Goal: Task Accomplishment & Management: Complete application form

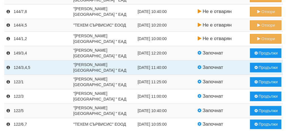
scroll to position [379, 0]
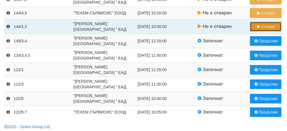
click at [268, 25] on button "Отвори" at bounding box center [265, 27] width 31 height 10
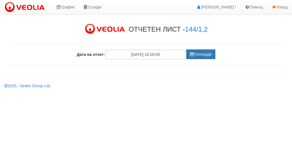
drag, startPoint x: 259, startPoint y: 56, endPoint x: 210, endPoint y: 119, distance: 80.1
click at [197, 55] on button "Потвърди" at bounding box center [200, 55] width 29 height 10
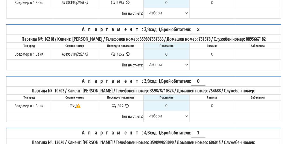
scroll to position [123, 0]
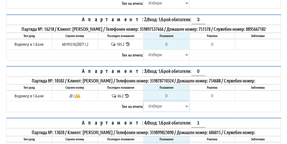
click at [155, 111] on select "Избери Визуален Телефон Бележка Неосигурен достъп Самоотчет Служебно Дистанцион…" at bounding box center [166, 107] width 45 height 10
select select "8cc75930-9bfd-e511-80be-8d5a1dced85a"
click at [144, 105] on select "Избери Визуален Телефон Бележка Неосигурен достъп Самоотчет Служебно Дистанцион…" at bounding box center [166, 107] width 45 height 10
type input "86.2"
type input "0.0"
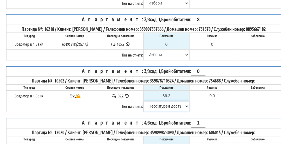
click at [158, 110] on select "Избери Визуален Телефон Бележка Неосигурен достъп Самоотчет Служебно Дистанцион…" at bounding box center [166, 107] width 45 height 10
select select "8ac75930-9bfd-e511-80be-8d5a1dced85a"
click at [144, 105] on select "Избери Визуален Телефон Бележка Неосигурен достъп Самоотчет Служебно Дистанцион…" at bounding box center [166, 107] width 45 height 10
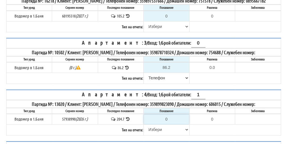
click at [170, 122] on input "0" at bounding box center [166, 120] width 45 height 10
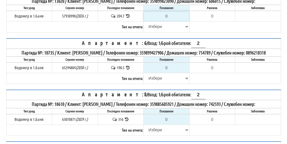
scroll to position [265, 0]
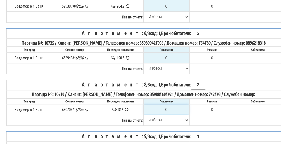
click at [170, 115] on input "0" at bounding box center [166, 110] width 45 height 10
type input "2"
type input "-314.000"
type input "NaN"
type input "3"
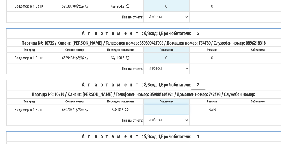
type input "-313.000"
type input "31"
type input "-285.000"
type input "319"
type input "3.000"
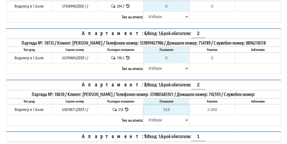
type input "319"
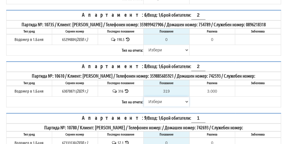
scroll to position [293, 0]
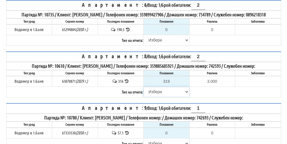
click at [158, 97] on select "[PERSON_NAME] Телефон Бележка Неосигурен достъп Самоотчет Служебно Дистанционен" at bounding box center [166, 92] width 45 height 10
select select "89c75930-9bfd-e511-80be-8d5a1dced85a"
click at [144, 95] on select "[PERSON_NAME] Телефон Бележка Неосигурен достъп Самоотчет Служебно Дистанционен" at bounding box center [166, 92] width 45 height 10
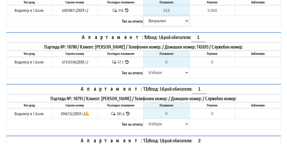
scroll to position [378, 0]
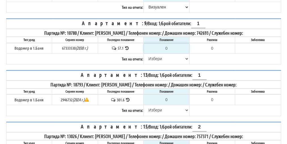
click at [170, 53] on input "0" at bounding box center [166, 49] width 45 height 10
type input "5"
type input "-52.100"
type input "58"
type input "0.900"
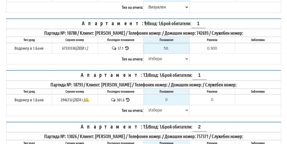
type input "58.5"
type input "1.4"
type input "58.5"
click at [157, 64] on select "[PERSON_NAME] Телефон Бележка Неосигурен достъп Самоотчет Служебно Дистанционен" at bounding box center [166, 59] width 45 height 10
select select "89c75930-9bfd-e511-80be-8d5a1dced85a"
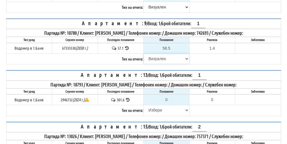
click at [144, 61] on select "[PERSON_NAME] Телефон Бележка Неосигурен достъп Самоотчет Служебно Дистанционен" at bounding box center [166, 59] width 45 height 10
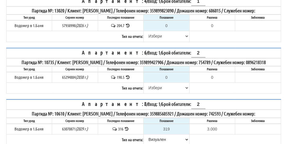
scroll to position [208, 0]
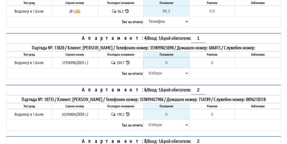
click at [169, 64] on input "0" at bounding box center [166, 63] width 45 height 10
type input "2"
type input "-202.700"
type input "20"
type input "-184.700"
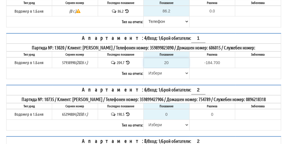
type input "206"
type input "1.300"
type input "206.5"
type input "1.8"
type input "206.5"
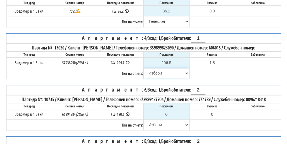
click at [153, 75] on select "[PERSON_NAME] Телефон Бележка Неосигурен достъп Самоотчет Служебно Дистанционен" at bounding box center [166, 74] width 45 height 10
select select "89c75930-9bfd-e511-80be-8d5a1dced85a"
click at [144, 71] on select "[PERSON_NAME] Телефон Бележка Неосигурен достъп Самоотчет Служебно Дистанционен" at bounding box center [166, 74] width 45 height 10
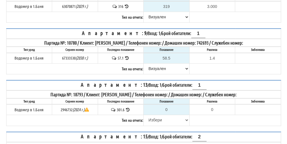
scroll to position [378, 0]
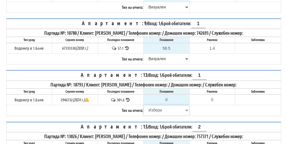
click at [159, 115] on select "[PERSON_NAME] Телефон Бележка Неосигурен достъп Самоотчет Служебно Дистанционен" at bounding box center [166, 111] width 45 height 10
select select "8cc75930-9bfd-e511-80be-8d5a1dced85a"
click at [144, 112] on select "[PERSON_NAME] Телефон Бележка Неосигурен достъп Самоотчет Служебно Дистанционен" at bounding box center [166, 111] width 45 height 10
type input "301.6"
type input "0.0"
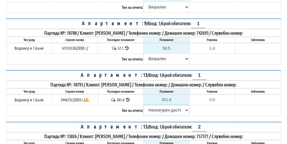
click at [157, 115] on select "[PERSON_NAME] Телефон Бележка Неосигурен достъп Самоотчет Служебно Дистанционен" at bounding box center [166, 111] width 45 height 10
select select "8ac75930-9bfd-e511-80be-8d5a1dced85a"
click at [144, 112] on select "[PERSON_NAME] Телефон Бележка Неосигурен достъп Самоотчет Служебно Дистанционен" at bounding box center [166, 111] width 45 height 10
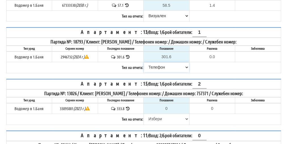
scroll to position [435, 0]
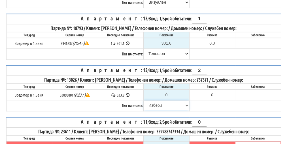
click at [158, 110] on select "[PERSON_NAME] Телефон Бележка Неосигурен достъп Самоотчет Служебно Дистанционен" at bounding box center [166, 106] width 45 height 10
select select "8cc75930-9bfd-e511-80be-8d5a1dced85a"
click at [144, 106] on select "[PERSON_NAME] Телефон Бележка Неосигурен достъп Самоотчет Служебно Дистанционен" at bounding box center [166, 106] width 45 height 10
type input "333.8"
type input "0.0"
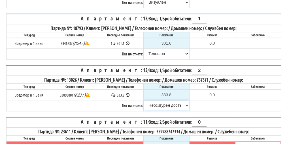
click at [157, 110] on select "[PERSON_NAME] Телефон Бележка Неосигурен достъп Самоотчет Служебно Дистанционен" at bounding box center [166, 106] width 45 height 10
select select "89c75930-9bfd-e511-80be-8d5a1dced85a"
click at [144, 106] on select "[PERSON_NAME] Телефон Бележка Неосигурен достъп Самоотчет Служебно Дистанционен" at bounding box center [166, 106] width 45 height 10
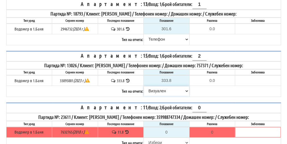
scroll to position [492, 0]
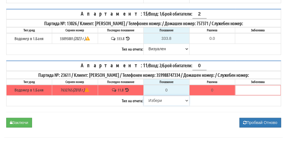
click at [159, 105] on select "[PERSON_NAME] Телефон Бележка Неосигурен достъп Самоотчет Служебно Дистанционен" at bounding box center [166, 101] width 45 height 10
select select "8cc75930-9bfd-e511-80be-8d5a1dced85a"
click at [144, 100] on select "[PERSON_NAME] Телефон Бележка Неосигурен достъп Самоотчет Служебно Дистанционен" at bounding box center [166, 101] width 45 height 10
type input "11.8"
type input "0.0"
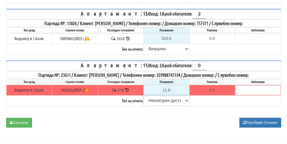
click at [153, 105] on select "[PERSON_NAME] Телефон Бележка Неосигурен достъп Самоотчет Служебно Дистанционен" at bounding box center [166, 101] width 45 height 10
select select "8ac75930-9bfd-e511-80be-8d5a1dced85a"
click at [144, 100] on select "[PERSON_NAME] Телефон Бележка Неосигурен достъп Самоотчет Служебно Дистанционен" at bounding box center [166, 101] width 45 height 10
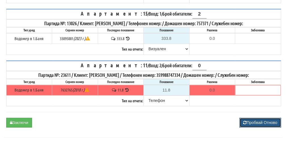
click at [264, 127] on button "Пробвай Отново" at bounding box center [259, 123] width 41 height 10
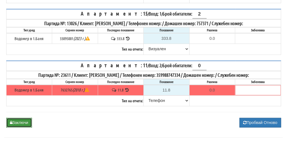
click at [22, 128] on button "Заключи" at bounding box center [19, 123] width 26 height 10
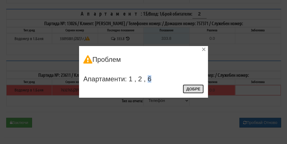
click at [196, 88] on button "Добре" at bounding box center [193, 89] width 21 height 9
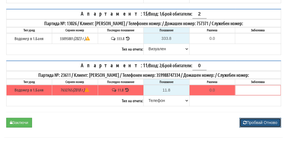
click at [264, 127] on button "Пробвай Отново" at bounding box center [259, 123] width 41 height 10
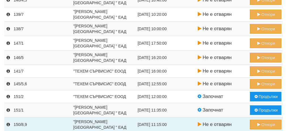
scroll to position [85, 0]
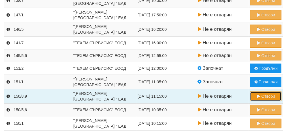
click at [265, 99] on button "Отвори" at bounding box center [265, 97] width 31 height 10
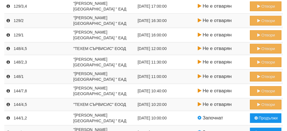
scroll to position [330, 0]
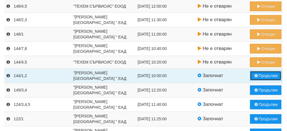
click at [269, 73] on button "Продължи" at bounding box center [265, 76] width 31 height 10
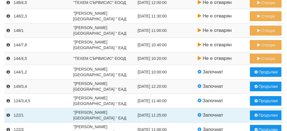
scroll to position [340, 0]
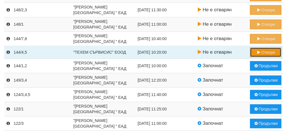
click at [267, 53] on button "Отвори" at bounding box center [265, 53] width 31 height 10
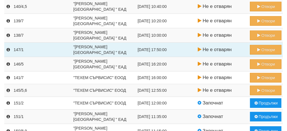
scroll to position [57, 0]
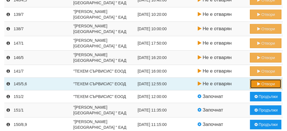
click at [264, 82] on button "Отвори" at bounding box center [265, 84] width 31 height 10
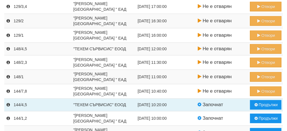
scroll to position [312, 0]
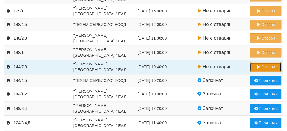
click at [269, 64] on button "Отвори" at bounding box center [265, 67] width 31 height 10
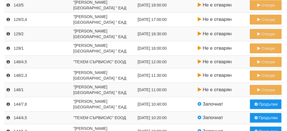
scroll to position [297, 0]
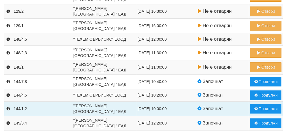
click at [281, 103] on td "Продължи" at bounding box center [265, 109] width 34 height 14
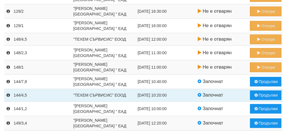
drag, startPoint x: 281, startPoint y: 103, endPoint x: 267, endPoint y: 96, distance: 15.7
click at [281, 102] on td "Продължи" at bounding box center [265, 109] width 34 height 14
click at [268, 93] on button "Продължи" at bounding box center [265, 96] width 31 height 10
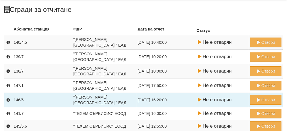
scroll to position [28, 0]
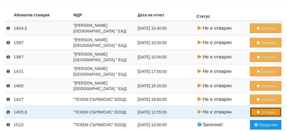
click at [266, 114] on button "Отвори" at bounding box center [265, 113] width 31 height 10
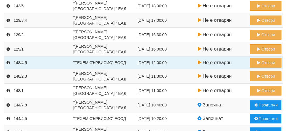
scroll to position [261, 0]
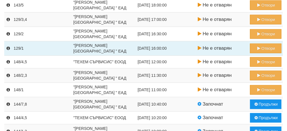
drag, startPoint x: 127, startPoint y: 55, endPoint x: 140, endPoint y: 50, distance: 14.0
click at [140, 50] on tbody "140/4,5 "ВЕОЛИЯ ЕНЕРДЖИ ВАРНА " ЕАД 02/10/2025 10:40:00 Не е отварян Отвори 139…" at bounding box center [143, 6] width 278 height 436
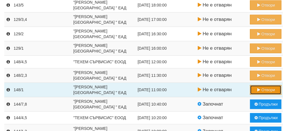
click at [265, 88] on button "Отвори" at bounding box center [265, 90] width 31 height 10
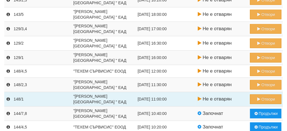
scroll to position [255, 0]
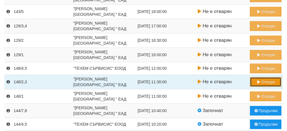
click at [266, 82] on button "Отвори" at bounding box center [265, 82] width 31 height 10
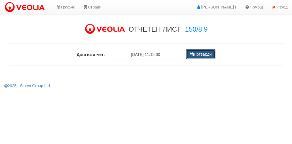
click at [205, 54] on button "Потвърди" at bounding box center [200, 55] width 29 height 10
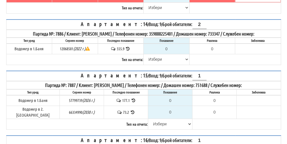
scroll to position [1614, 0]
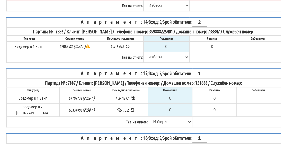
click at [131, 96] on icon at bounding box center [133, 98] width 5 height 4
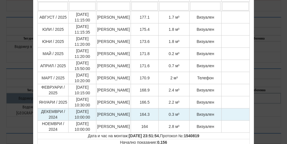
scroll to position [57, 0]
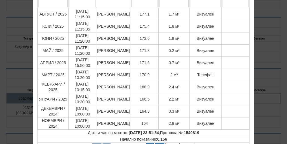
click at [260, 77] on div "× История на показанията Месец на отчитане Дата на отчет Отчетник Показание Кон…" at bounding box center [143, 63] width 275 height 241
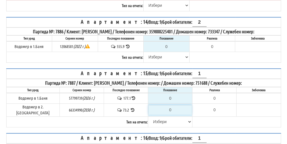
click at [170, 105] on input "0" at bounding box center [169, 110] width 43 height 10
type input "7"
type input "-66.200"
type input "75"
type input "1.800"
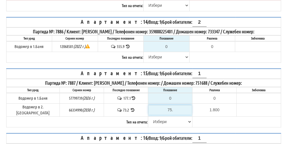
type input "75.1"
type input "1.9"
type input "75.1"
click at [168, 94] on input "0" at bounding box center [169, 99] width 43 height 10
type input "1"
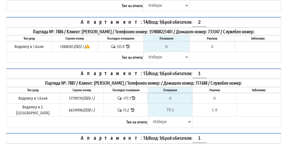
type input "-176.100"
type input "17"
type input "-160.100"
type input "179"
type input "1.900"
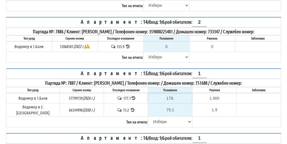
type input "179.8"
type input "2.7"
type input "179.8"
click at [155, 117] on select "[PERSON_NAME] Телефон Бележка Неосигурен достъп Самоотчет Служебно Дистанционен" at bounding box center [169, 122] width 43 height 10
select select "89c75930-9bfd-e511-80be-8d5a1dced85a"
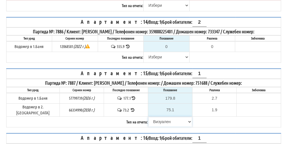
click at [148, 117] on select "[PERSON_NAME] Телефон Бележка Неосигурен достъп Самоотчет Служебно Дистанционен" at bounding box center [169, 122] width 43 height 10
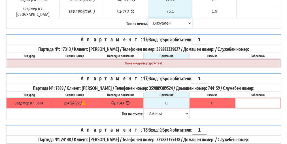
scroll to position [1959, 0]
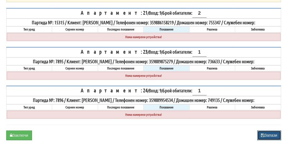
click at [272, 131] on button "Запази" at bounding box center [269, 136] width 24 height 10
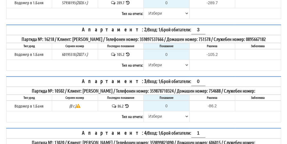
scroll to position [142, 0]
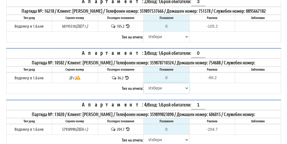
click at [157, 93] on select "[PERSON_NAME] Телефон Бележка Неосигурен достъп Самоотчет Служебно Дистанционен" at bounding box center [166, 89] width 45 height 10
select select "8cc75930-9bfd-e511-80be-8d5a1dced85a"
click at [144, 88] on select "[PERSON_NAME] Телефон Бележка Неосигурен достъп Самоотчет Служебно Дистанционен" at bounding box center [166, 89] width 45 height 10
type input "86.2"
type input "0.0"
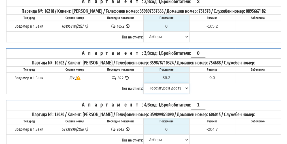
click at [157, 91] on select "[PERSON_NAME] Телефон Бележка Неосигурен достъп Самоотчет Служебно Дистанционен" at bounding box center [166, 89] width 45 height 10
select select "8ac75930-9bfd-e511-80be-8d5a1dced85a"
click at [144, 88] on select "[PERSON_NAME] Телефон Бележка Неосигурен достъп Самоотчет Служебно Дистанционен" at bounding box center [166, 89] width 45 height 10
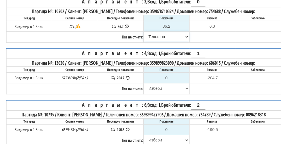
scroll to position [198, 0]
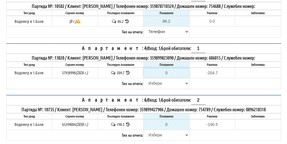
click at [171, 75] on input "0" at bounding box center [166, 73] width 45 height 10
type input "2"
type input "-202.700"
type input "20"
type input "-184.700"
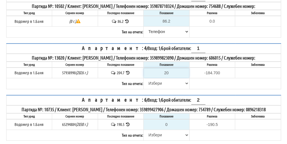
type input "206"
type input "1.300"
type input "206.5"
type input "1.8"
type input "206.5"
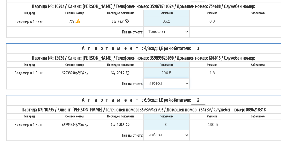
click at [157, 87] on select "[PERSON_NAME] Телефон Бележка Неосигурен достъп Самоотчет Служебно Дистанционен" at bounding box center [166, 84] width 45 height 10
select select "89c75930-9bfd-e511-80be-8d5a1dced85a"
click at [144, 82] on select "[PERSON_NAME] Телефон Бележка Неосигурен достъп Самоотчет Служебно Дистанционен" at bounding box center [166, 84] width 45 height 10
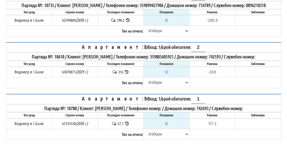
scroll to position [312, 0]
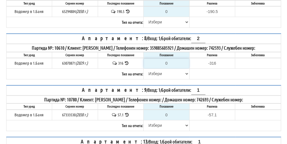
click at [170, 68] on input "0" at bounding box center [166, 64] width 45 height 10
type input "3"
type input "-313.000"
type input "31"
type input "-285.000"
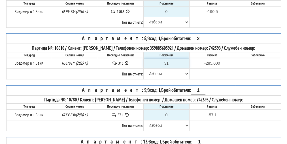
type input "319"
type input "3.000"
type input "319"
click at [154, 79] on select "[PERSON_NAME] Телефон Бележка Неосигурен достъп Самоотчет Служебно Дистанционен" at bounding box center [166, 74] width 45 height 10
select select "89c75930-9bfd-e511-80be-8d5a1dced85a"
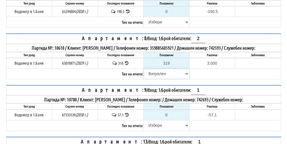
click at [144, 77] on select "[PERSON_NAME] Телефон Бележка Неосигурен достъп Самоотчет Служебно Дистанционен" at bounding box center [166, 74] width 45 height 10
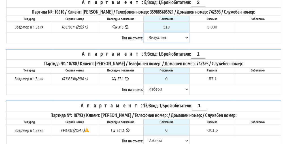
scroll to position [368, 0]
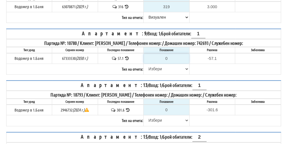
click at [172, 63] on input "0" at bounding box center [166, 59] width 45 height 10
type input "5"
type input "-52.100"
type input "58"
type input "0.900"
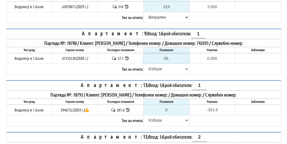
type input "58.5"
type input "1.4"
type input "58.5"
click at [152, 74] on select "[PERSON_NAME] Телефон Бележка Неосигурен достъп Самоотчет Служебно Дистанционен" at bounding box center [166, 69] width 45 height 10
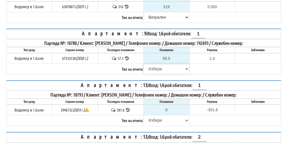
click at [152, 74] on select "[PERSON_NAME] Телефон Бележка Неосигурен достъп Самоотчет Служебно Дистанционен" at bounding box center [166, 69] width 45 height 10
select select "89c75930-9bfd-e511-80be-8d5a1dced85a"
click at [144, 71] on select "[PERSON_NAME] Телефон Бележка Неосигурен достъп Самоотчет Служебно Дистанционен" at bounding box center [166, 69] width 45 height 10
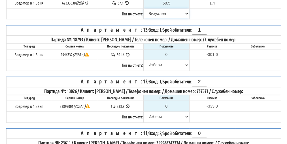
scroll to position [425, 0]
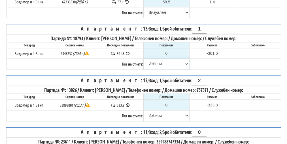
click at [158, 69] on select "[PERSON_NAME] Телефон Бележка Неосигурен достъп Самоотчет Служебно Дистанционен" at bounding box center [166, 64] width 45 height 10
select select "8cc75930-9bfd-e511-80be-8d5a1dced85a"
click at [144, 65] on select "[PERSON_NAME] Телефон Бележка Неосигурен достъп Самоотчет Служебно Дистанционен" at bounding box center [166, 64] width 45 height 10
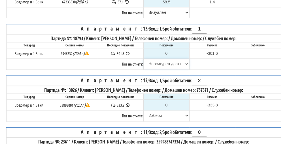
type input "301.6"
type input "0.0"
click at [167, 94] on th "Партида №: 13026 / Клиент: НИКОЛИНА БОРИСОВА КАЧАМАКОВА / Телефонен номер: / До…" at bounding box center [143, 90] width 274 height 8
click at [167, 69] on select "[PERSON_NAME] Телефон Бележка Неосигурен достъп Самоотчет Служебно Дистанционен" at bounding box center [166, 64] width 45 height 10
select select "8ac75930-9bfd-e511-80be-8d5a1dced85a"
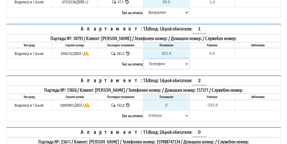
click at [144, 65] on select "[PERSON_NAME] Телефон Бележка Неосигурен достъп Самоотчет Служебно Дистанционен" at bounding box center [166, 64] width 45 height 10
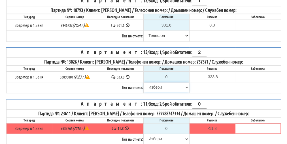
click at [160, 92] on select "[PERSON_NAME] Телефон Бележка Неосигурен достъп Самоотчет Служебно Дистанционен" at bounding box center [166, 88] width 45 height 10
select select "8cc75930-9bfd-e511-80be-8d5a1dced85a"
click at [144, 88] on select "[PERSON_NAME] Телефон Бележка Неосигурен достъп Самоотчет Служебно Дистанционен" at bounding box center [166, 88] width 45 height 10
type input "333.8"
type input "0.0"
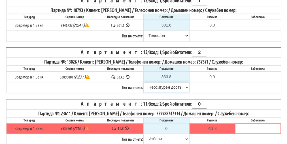
click at [161, 92] on select "[PERSON_NAME] Телефон Бележка Неосигурен достъп Самоотчет Служебно Дистанционен" at bounding box center [166, 88] width 45 height 10
select select "89c75930-9bfd-e511-80be-8d5a1dced85a"
click at [144, 88] on select "[PERSON_NAME] Телефон Бележка Неосигурен достъп Самоотчет Служебно Дистанционен" at bounding box center [166, 88] width 45 height 10
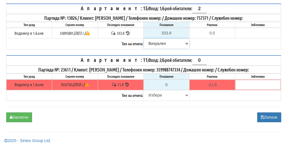
scroll to position [505, 0]
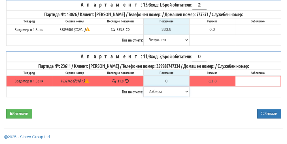
click at [152, 92] on select "[PERSON_NAME] Телефон Бележка Неосигурен достъп Самоотчет Служебно Дистанционен" at bounding box center [166, 92] width 45 height 10
select select "8cc75930-9bfd-e511-80be-8d5a1dced85a"
click at [144, 87] on select "[PERSON_NAME] Телефон Бележка Неосигурен достъп Самоотчет Служебно Дистанционен" at bounding box center [166, 92] width 45 height 10
type input "11.8"
type input "0.0"
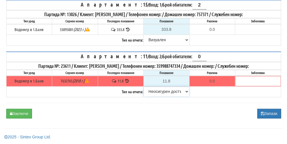
click at [159, 92] on select "[PERSON_NAME] Телефон Бележка Неосигурен достъп Самоотчет Служебно Дистанционен" at bounding box center [166, 92] width 45 height 10
select select "8ac75930-9bfd-e511-80be-8d5a1dced85a"
click at [144, 87] on select "[PERSON_NAME] Телефон Бележка Неосигурен достъп Самоотчет Служебно Дистанционен" at bounding box center [166, 92] width 45 height 10
click at [269, 114] on button "Запази" at bounding box center [269, 114] width 24 height 10
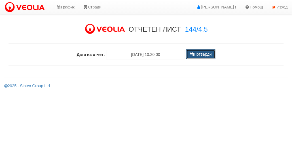
click at [205, 55] on button "Потвърди" at bounding box center [200, 55] width 29 height 10
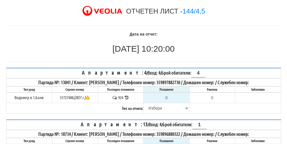
scroll to position [28, 0]
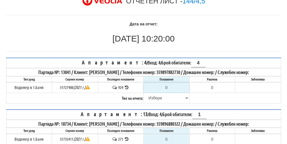
click at [168, 88] on input "0" at bounding box center [166, 88] width 45 height 10
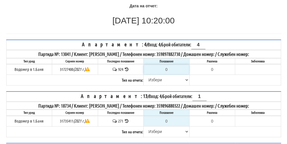
scroll to position [57, 0]
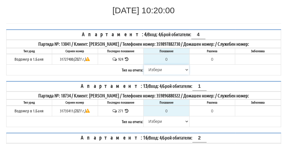
click at [158, 69] on select "[PERSON_NAME] Телефон Бележка Неосигурен достъп Самоотчет Служебно Дистанционен" at bounding box center [166, 70] width 45 height 10
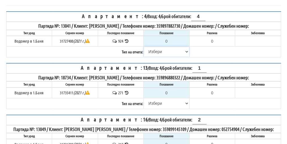
scroll to position [85, 0]
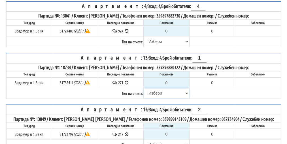
click at [160, 91] on select "[PERSON_NAME] Телефон Бележка Неосигурен достъп Самоотчет Служебно Дистанционен" at bounding box center [166, 94] width 45 height 10
select select "8cc75930-9bfd-e511-80be-8d5a1dced85a"
click at [144, 89] on select "[PERSON_NAME] Телефон Бележка Неосигурен достъп Самоотчет Служебно Дистанционен" at bounding box center [166, 94] width 45 height 10
type input "271"
type input "0.000"
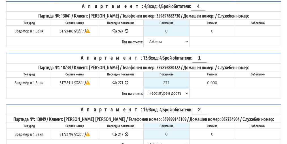
click at [159, 89] on select "[PERSON_NAME] Телефон Бележка Неосигурен достъп Самоотчет Служебно Дистанционен" at bounding box center [166, 94] width 45 height 10
select select "8ac75930-9bfd-e511-80be-8d5a1dced85a"
click at [144, 89] on select "[PERSON_NAME] Телефон Бележка Неосигурен достъп Самоотчет Служебно Дистанционен" at bounding box center [166, 94] width 45 height 10
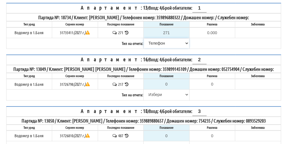
scroll to position [142, 0]
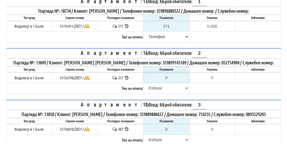
click at [169, 75] on input "0" at bounding box center [166, 78] width 45 height 10
type input "2"
type input "-215.000"
type input "21"
type input "-196.000"
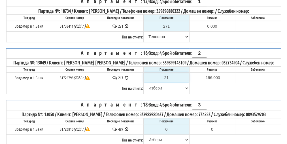
type input "218"
type input "1.000"
type input "218"
click at [157, 86] on select "[PERSON_NAME] Телефон Бележка Неосигурен достъп Самоотчет Служебно Дистанционен" at bounding box center [166, 89] width 45 height 10
select select "8ac75930-9bfd-e511-80be-8d5a1dced85a"
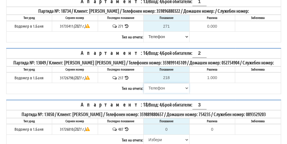
click at [144, 84] on select "[PERSON_NAME] Телефон Бележка Неосигурен достъп Самоотчет Служебно Дистанционен" at bounding box center [166, 89] width 45 height 10
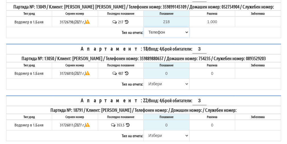
scroll to position [198, 0]
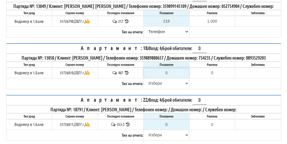
click at [169, 76] on input "0" at bounding box center [166, 73] width 45 height 10
type input "4"
type input "-483.000"
type input "48"
type input "-439.000"
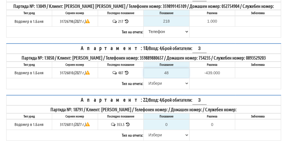
type input "488"
type input "1.000"
type input "488"
click at [156, 87] on select "[PERSON_NAME] Телефон Бележка Неосигурен достъп Самоотчет Служебно Дистанционен" at bounding box center [166, 84] width 45 height 10
select select "8ac75930-9bfd-e511-80be-8d5a1dced85a"
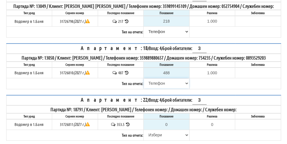
click at [144, 82] on select "[PERSON_NAME] Телефон Бележка Неосигурен достъп Самоотчет Служебно Дистанционен" at bounding box center [166, 84] width 45 height 10
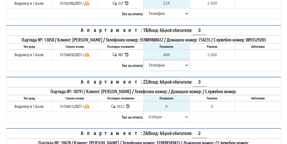
scroll to position [227, 0]
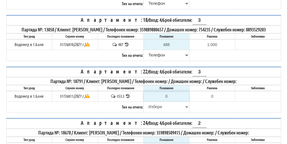
click at [170, 98] on input "0" at bounding box center [166, 97] width 45 height 10
type input "3"
type input "-350.500"
type input "35"
type input "-318.500"
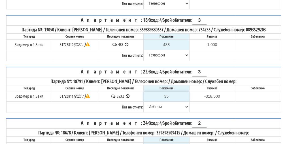
type input "3"
type input "-350.500"
type input "35"
type input "-318.500"
type input "359"
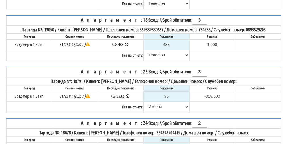
type input "5.500"
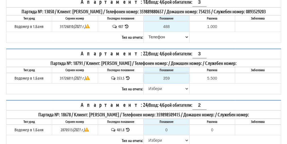
scroll to position [255, 0]
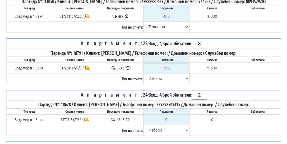
type input "359"
click at [157, 80] on select "[PERSON_NAME] Телефон Бележка Неосигурен достъп Самоотчет Служебно Дистанционен" at bounding box center [166, 79] width 45 height 10
select select "8ac75930-9bfd-e511-80be-8d5a1dced85a"
click at [144, 76] on select "[PERSON_NAME] Телефон Бележка Неосигурен достъп Самоотчет Служебно Дистанционен" at bounding box center [166, 79] width 45 height 10
click at [168, 121] on input "0" at bounding box center [166, 120] width 45 height 10
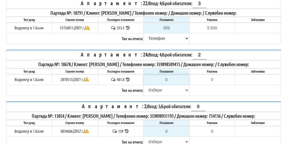
scroll to position [312, 0]
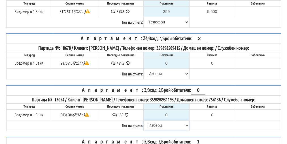
click at [155, 125] on select "[PERSON_NAME] Телефон Бележка Неосигурен достъп Самоотчет Служебно Дистанционен" at bounding box center [166, 126] width 45 height 10
select select "8cc75930-9bfd-e511-80be-8d5a1dced85a"
click at [144, 121] on select "[PERSON_NAME] Телефон Бележка Неосигурен достъп Самоотчет Служебно Дистанционен" at bounding box center [166, 126] width 45 height 10
type input "139"
type input "0.000"
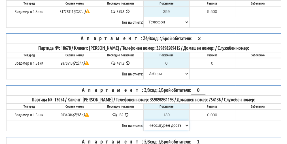
click at [157, 126] on select "[PERSON_NAME] Телефон Бележка Неосигурен достъп Самоотчет Служебно Дистанционен" at bounding box center [166, 126] width 45 height 10
select select "8ac75930-9bfd-e511-80be-8d5a1dced85a"
click at [144, 121] on select "[PERSON_NAME] Телефон Бележка Неосигурен достъп Самоотчет Служебно Дистанционен" at bounding box center [166, 126] width 45 height 10
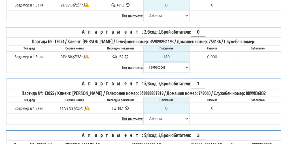
scroll to position [396, 0]
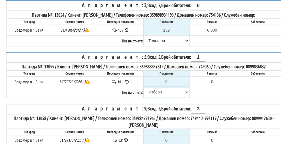
click at [155, 92] on select "[PERSON_NAME] Телефон Бележка Неосигурен достъп Самоотчет Служебно Дистанционен" at bounding box center [166, 93] width 45 height 10
select select "8cc75930-9bfd-e511-80be-8d5a1dced85a"
click at [144, 88] on select "[PERSON_NAME] Телефон Бележка Неосигурен достъп Самоотчет Служебно Дистанционен" at bounding box center [166, 93] width 45 height 10
type input "10.1"
type input "0.0"
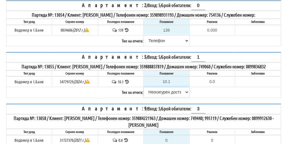
click at [157, 91] on select "[PERSON_NAME] Телефон Бележка Неосигурен достъп Самоотчет Служебно Дистанционен" at bounding box center [166, 93] width 45 height 10
select select "8ac75930-9bfd-e511-80be-8d5a1dced85a"
click at [144, 88] on select "[PERSON_NAME] Телефон Бележка Неосигурен достъп Самоотчет Служебно Дистанционен" at bounding box center [166, 93] width 45 height 10
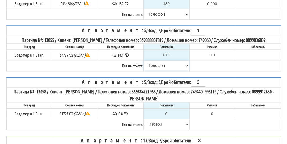
scroll to position [425, 0]
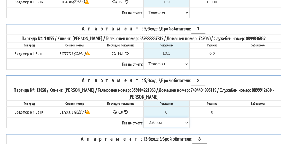
click at [154, 122] on select "[PERSON_NAME] Телефон Бележка Неосигурен достъп Самоотчет Служебно Дистанционен" at bounding box center [166, 123] width 45 height 10
select select "8cc75930-9bfd-e511-80be-8d5a1dced85a"
click at [144, 118] on select "[PERSON_NAME] Телефон Бележка Неосигурен достъп Самоотчет Служебно Дистанционен" at bounding box center [166, 123] width 45 height 10
type input "0.8"
type input "0.0"
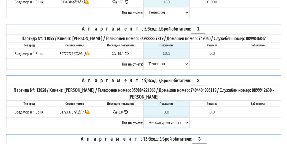
click at [156, 120] on select "[PERSON_NAME] Телефон Бележка Неосигурен достъп Самоотчет Служебно Дистанционен" at bounding box center [166, 123] width 45 height 10
select select "8ac75930-9bfd-e511-80be-8d5a1dced85a"
click at [144, 118] on select "[PERSON_NAME] Телефон Бележка Неосигурен достъп Самоотчет Служебно Дистанционен" at bounding box center [166, 123] width 45 height 10
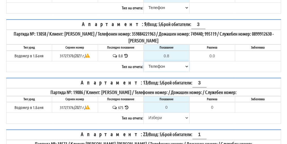
scroll to position [481, 0]
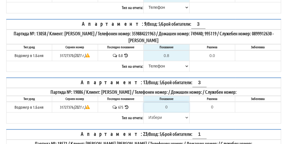
click at [169, 103] on input "0" at bounding box center [166, 108] width 45 height 10
click at [156, 116] on select "[PERSON_NAME] Телефон Бележка Неосигурен достъп Самоотчет Служебно Дистанционен" at bounding box center [166, 118] width 45 height 10
select select "8ac75930-9bfd-e511-80be-8d5a1dced85a"
click at [144, 113] on select "[PERSON_NAME] Телефон Бележка Неосигурен достъп Самоотчет Служебно Дистанционен" at bounding box center [166, 118] width 45 height 10
click at [171, 104] on input "0" at bounding box center [166, 108] width 45 height 10
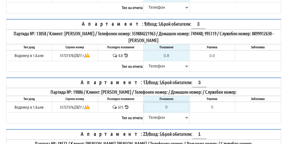
type input "06"
type input "-669.000"
type input "067"
type input "-608.000"
type input "0677"
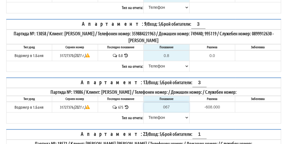
type input "2.000"
type input "677"
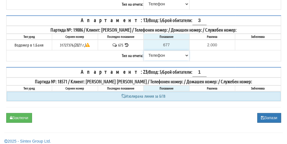
scroll to position [544, 0]
click at [270, 117] on button "Запази" at bounding box center [269, 118] width 24 height 10
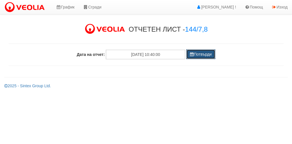
click at [204, 56] on button "Потвърди" at bounding box center [200, 55] width 29 height 10
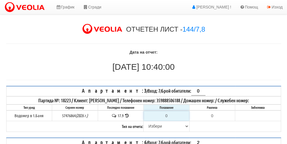
click at [168, 116] on input "0" at bounding box center [166, 116] width 45 height 10
type input "1"
type input "-16.900"
type input "18"
type input "0.100"
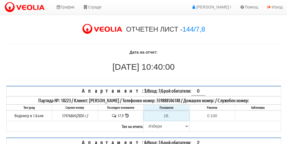
type input "18.8"
type input "0.9"
type input "18.8"
click at [158, 125] on select "[PERSON_NAME] Телефон Бележка Неосигурен достъп Самоотчет Служебно Дистанционен" at bounding box center [166, 127] width 45 height 10
select select "89c75930-9bfd-e511-80be-8d5a1dced85a"
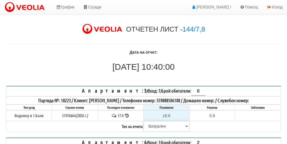
click at [144, 122] on select "[PERSON_NAME] Телефон Бележка Неосигурен достъп Самоотчет Служебно Дистанционен" at bounding box center [166, 127] width 45 height 10
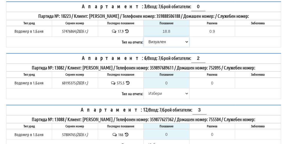
scroll to position [85, 0]
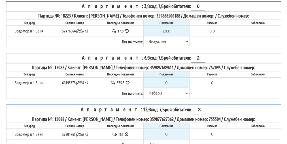
click at [169, 81] on input "0" at bounding box center [166, 83] width 45 height 10
type input "5"
type input "-570.500"
type input "58"
type input "-517.500"
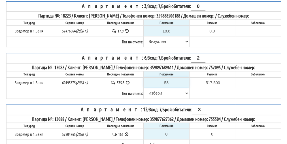
type input "581"
type input "5.500"
type input "581"
click at [158, 93] on select "[PERSON_NAME] Телефон Бележка Неосигурен достъп Самоотчет Служебно Дистанционен" at bounding box center [166, 94] width 45 height 10
select select "89c75930-9bfd-e511-80be-8d5a1dced85a"
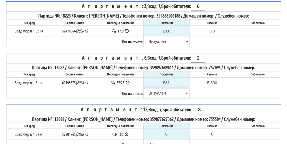
click at [144, 89] on select "[PERSON_NAME] Телефон Бележка Неосигурен достъп Самоотчет Служебно Дистанционен" at bounding box center [166, 94] width 45 height 10
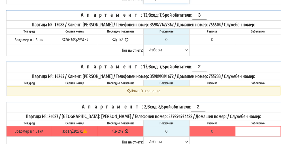
scroll to position [170, 0]
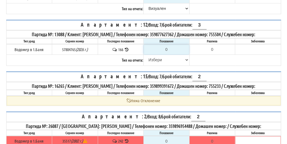
click at [169, 46] on input "0" at bounding box center [166, 50] width 45 height 10
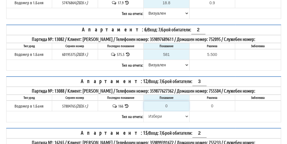
scroll to position [113, 0]
type input "1"
type input "-165.000"
type input "16"
type input "-150.000"
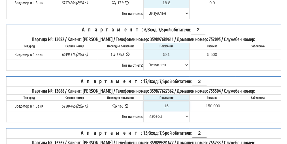
type input "167"
type input "1.000"
type input "167"
click at [153, 114] on select "[PERSON_NAME] Телефон Бележка Неосигурен достъп Самоотчет Служебно Дистанционен" at bounding box center [166, 117] width 45 height 10
select select "89c75930-9bfd-e511-80be-8d5a1dced85a"
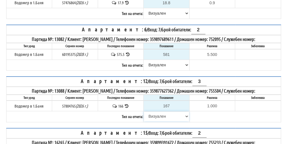
click at [144, 112] on select "[PERSON_NAME] Телефон Бележка Неосигурен достъп Самоотчет Служебно Дистанционен" at bounding box center [166, 117] width 45 height 10
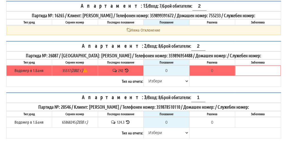
scroll to position [255, 0]
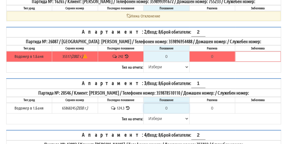
click at [169, 104] on input "0" at bounding box center [166, 109] width 45 height 10
type input "1"
type input "-123.300"
type input "12"
type input "-112.300"
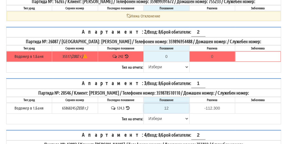
type input "126"
type input "1.700"
type input "126.3"
type input "2.0"
type input "126.3"
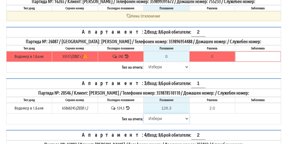
click at [151, 114] on select "[PERSON_NAME] Телефон Бележка Неосигурен достъп Самоотчет Служебно Дистанционен" at bounding box center [166, 119] width 45 height 10
select select "89c75930-9bfd-e511-80be-8d5a1dced85a"
click at [144, 114] on select "[PERSON_NAME] Телефон Бележка Неосигурен достъп Самоотчет Служебно Дистанционен" at bounding box center [166, 119] width 45 height 10
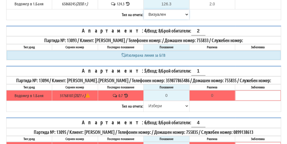
scroll to position [368, 0]
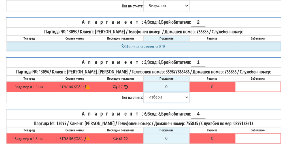
click at [157, 93] on select "[PERSON_NAME] Телефон Бележка Неосигурен достъп Самоотчет Служебно Дистанционен" at bounding box center [166, 98] width 45 height 10
select select "8cc75930-9bfd-e511-80be-8d5a1dced85a"
click at [144, 93] on select "[PERSON_NAME] Телефон Бележка Неосигурен достъп Самоотчет Служебно Дистанционен" at bounding box center [166, 98] width 45 height 10
type input "0.7"
type input "0.0"
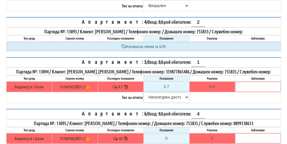
click at [161, 93] on select "[PERSON_NAME] Телефон Бележка Неосигурен достъп Самоотчет Служебно Дистанционен" at bounding box center [166, 98] width 45 height 10
select select "89c75930-9bfd-e511-80be-8d5a1dced85a"
click at [144, 93] on select "[PERSON_NAME] Телефон Бележка Неосигурен достъп Самоотчет Служебно Дистанционен" at bounding box center [166, 98] width 45 height 10
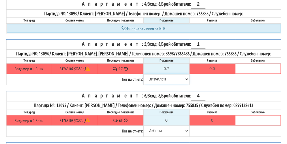
scroll to position [396, 0]
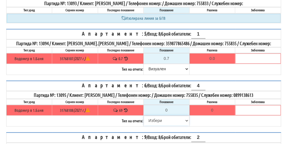
click at [153, 116] on select "[PERSON_NAME] Телефон Бележка Неосигурен достъп Самоотчет Служебно Дистанционен" at bounding box center [166, 121] width 45 height 10
select select "8cc75930-9bfd-e511-80be-8d5a1dced85a"
click at [144, 116] on select "[PERSON_NAME] Телефон Бележка Неосигурен достъп Самоотчет Служебно Дистанционен" at bounding box center [166, 121] width 45 height 10
type input "69"
type input "0.000"
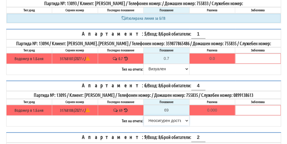
click at [159, 116] on select "[PERSON_NAME] Телефон Бележка Неосигурен достъп Самоотчет Служебно Дистанционен" at bounding box center [166, 121] width 45 height 10
select select "89c75930-9bfd-e511-80be-8d5a1dced85a"
click at [144, 116] on select "[PERSON_NAME] Телефон Бележка Неосигурен достъп Самоотчет Служебно Дистанционен" at bounding box center [166, 121] width 45 height 10
click at [126, 108] on icon at bounding box center [125, 110] width 5 height 4
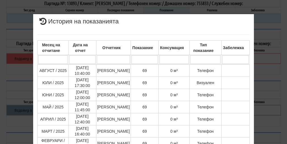
scroll to position [85, 0]
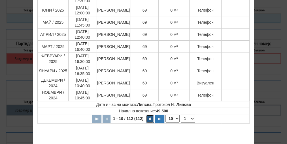
click at [148, 118] on button "button" at bounding box center [150, 119] width 8 height 8
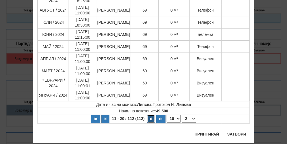
click at [150, 118] on icon "button" at bounding box center [151, 119] width 2 height 3
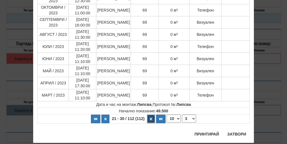
click at [147, 117] on button "button" at bounding box center [151, 119] width 8 height 8
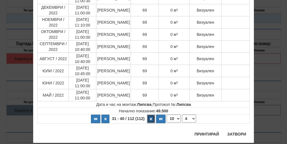
click at [147, 117] on button "button" at bounding box center [151, 119] width 8 height 8
select select "5"
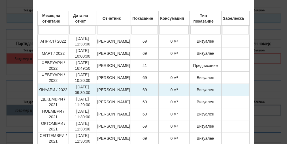
scroll to position [28, 0]
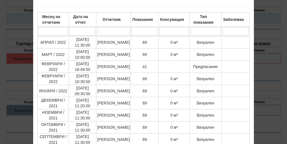
click at [266, 54] on div "× История на показанията Месец на отчитане Дата на отчет Отчетник Показание Кон…" at bounding box center [143, 93] width 275 height 242
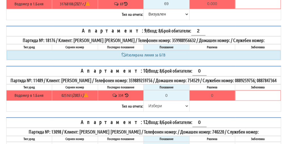
scroll to position [510, 0]
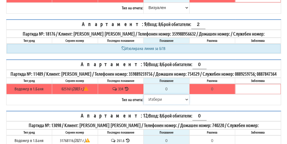
click at [157, 95] on select "[PERSON_NAME] Телефон Бележка Неосигурен достъп Самоотчет Служебно Дистанционен" at bounding box center [166, 100] width 45 height 10
select select "8cc75930-9bfd-e511-80be-8d5a1dced85a"
click at [144, 95] on select "[PERSON_NAME] Телефон Бележка Неосигурен достъп Самоотчет Служебно Дистанционен" at bounding box center [166, 100] width 45 height 10
type input "334"
type input "0.000"
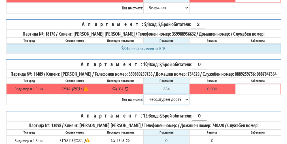
click at [154, 97] on select "[PERSON_NAME] Телефон Бележка Неосигурен достъп Самоотчет Служебно Дистанционен" at bounding box center [166, 100] width 45 height 10
click at [144, 95] on select "[PERSON_NAME] Телефон Бележка Неосигурен достъп Самоотчет Служебно Дистанционен" at bounding box center [166, 100] width 45 height 10
click at [160, 97] on select "[PERSON_NAME] Телефон Бележка Неосигурен достъп Самоотчет Служебно Дистанционен" at bounding box center [166, 100] width 45 height 10
select select
click at [144, 95] on select "[PERSON_NAME] Телефон Бележка Неосигурен достъп Самоотчет Служебно Дистанционен" at bounding box center [166, 100] width 45 height 10
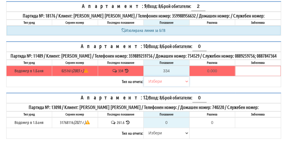
scroll to position [538, 0]
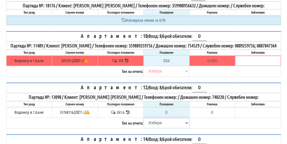
click at [150, 118] on select "[PERSON_NAME] Телефон Бележка Неосигурен достъп Самоотчет Служебно Дистанционен" at bounding box center [166, 123] width 45 height 10
select select "8cc75930-9bfd-e511-80be-8d5a1dced85a"
click at [144, 118] on select "[PERSON_NAME] Телефон Бележка Неосигурен достъп Самоотчет Служебно Дистанционен" at bounding box center [166, 123] width 45 height 10
type input "261.6"
type input "0.0"
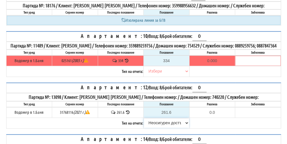
click at [157, 118] on select "[PERSON_NAME] Телефон Бележка Неосигурен достъп Самоотчет Служебно Дистанционен" at bounding box center [166, 123] width 45 height 10
select select
click at [144, 118] on select "[PERSON_NAME] Телефон Бележка Неосигурен достъп Самоотчет Служебно Дистанционен" at bounding box center [166, 123] width 45 height 10
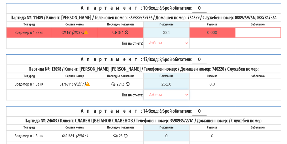
scroll to position [595, 0]
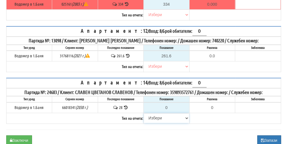
click at [155, 114] on select "[PERSON_NAME] Телефон Бележка Неосигурен достъп Самоотчет Служебно Дистанционен" at bounding box center [166, 119] width 45 height 10
select select "8cc75930-9bfd-e511-80be-8d5a1dced85a"
click at [144, 114] on select "[PERSON_NAME] Телефон Бележка Неосигурен достъп Самоотчет Служебно Дистанционен" at bounding box center [166, 119] width 45 height 10
type input "28"
type input "0.000"
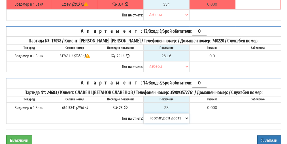
click at [156, 114] on select "[PERSON_NAME] Телефон Бележка Неосигурен достъп Самоотчет Служебно Дистанционен" at bounding box center [166, 119] width 45 height 10
select select
click at [144, 114] on select "[PERSON_NAME] Телефон Бележка Неосигурен достъп Самоотчет Служебно Дистанционен" at bounding box center [166, 119] width 45 height 10
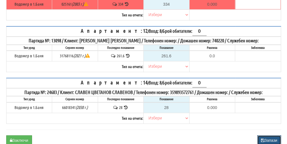
click at [271, 136] on button "Запази" at bounding box center [269, 141] width 24 height 10
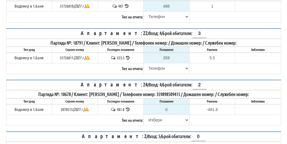
scroll to position [312, 0]
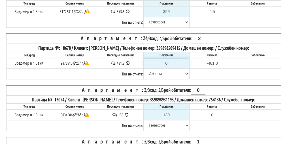
click at [170, 63] on input "0" at bounding box center [166, 64] width 45 height 10
type input "4"
type input "-477.800"
type input "48"
type input "-433.800"
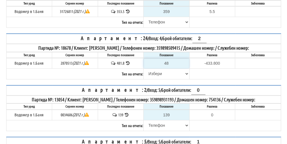
type input "485"
type input "3.200"
type input "485.3"
type input "3.5"
type input "485.3"
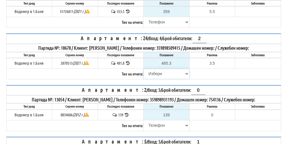
click at [157, 76] on select "[PERSON_NAME] Телефон Бележка Неосигурен достъп Самоотчет Служебно Дистанционен" at bounding box center [166, 74] width 45 height 10
select select "89c75930-9bfd-e511-80be-8d5a1dced85a"
click at [144, 70] on select "[PERSON_NAME] Телефон Бележка Неосигурен достъп Самоотчет Служебно Дистанционен" at bounding box center [166, 74] width 45 height 10
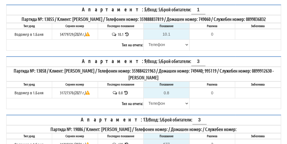
scroll to position [458, 0]
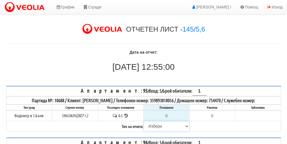
click at [153, 124] on select "[PERSON_NAME] Телефон Бележка Неосигурен достъп Самоотчет Служебно Дистанционен" at bounding box center [166, 127] width 45 height 10
select select "8cc75930-9bfd-e511-80be-8d5a1dced85a"
click at [144, 122] on select "[PERSON_NAME] Телефон Бележка Неосигурен достъп Самоотчет Служебно Дистанционен" at bounding box center [166, 127] width 45 height 10
type input "0.5"
type input "0.0"
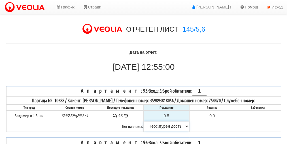
click at [158, 125] on select "[PERSON_NAME] Телефон Бележка Неосигурен достъп Самоотчет Служебно Дистанционен" at bounding box center [166, 127] width 45 height 10
select select "89c75930-9bfd-e511-80be-8d5a1dced85a"
click at [144, 122] on select "[PERSON_NAME] Телефон Бележка Неосигурен достъп Самоотчет Служебно Дистанционен" at bounding box center [166, 127] width 45 height 10
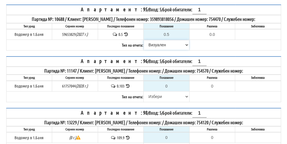
scroll to position [85, 0]
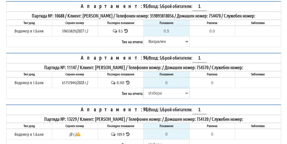
click at [154, 92] on select "[PERSON_NAME] Телефон Бележка Неосигурен достъп Самоотчет Служебно Дистанционен" at bounding box center [166, 94] width 45 height 10
select select "8cc75930-9bfd-e511-80be-8d5a1dced85a"
click at [144, 89] on select "[PERSON_NAME] Телефон Бележка Неосигурен достъп Самоотчет Служебно Дистанционен" at bounding box center [166, 94] width 45 height 10
type input "0.103"
type input "0.000"
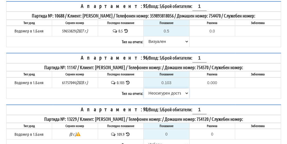
click at [162, 93] on select "[PERSON_NAME] Телефон Бележка Неосигурен достъп Самоотчет Служебно Дистанционен" at bounding box center [166, 94] width 45 height 10
select select "89c75930-9bfd-e511-80be-8d5a1dced85a"
click at [144, 89] on select "[PERSON_NAME] Телефон Бележка Неосигурен достъп Самоотчет Служебно Дистанционен" at bounding box center [166, 94] width 45 height 10
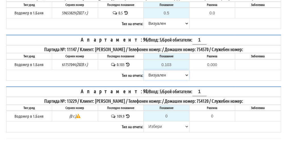
scroll to position [113, 0]
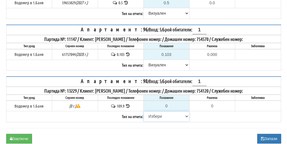
click at [161, 114] on select "[PERSON_NAME] Телефон Бележка Неосигурен достъп Самоотчет Служебно Дистанционен" at bounding box center [166, 117] width 45 height 10
select select "8cc75930-9bfd-e511-80be-8d5a1dced85a"
click at [144, 112] on select "[PERSON_NAME] Телефон Бележка Неосигурен достъп Самоотчет Служебно Дистанционен" at bounding box center [166, 117] width 45 height 10
type input "109.9"
type input "0.0"
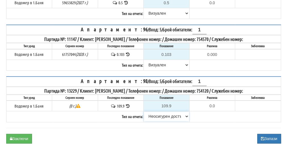
click at [164, 114] on select "[PERSON_NAME] Телефон Бележка Неосигурен достъп Самоотчет Служебно Дистанционен" at bounding box center [166, 117] width 45 height 10
select select "8ac75930-9bfd-e511-80be-8d5a1dced85a"
click at [144, 112] on select "[PERSON_NAME] Телефон Бележка Неосигурен достъп Самоотчет Служебно Дистанционен" at bounding box center [166, 117] width 45 height 10
drag, startPoint x: 224, startPoint y: 115, endPoint x: 18, endPoint y: 137, distance: 207.0
click at [18, 137] on button "Заключи" at bounding box center [19, 139] width 26 height 10
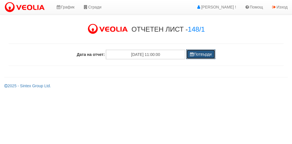
click at [201, 54] on button "Потвърди" at bounding box center [200, 55] width 29 height 10
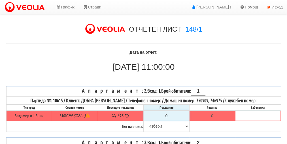
click at [170, 114] on input "0" at bounding box center [166, 116] width 45 height 10
type input "6"
type input "-59.500"
type input "65"
type input "-0.500"
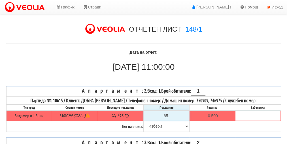
type input "65.8"
type input "0.3"
type input "65.8"
click at [156, 126] on select "[PERSON_NAME] Телефон Бележка Неосигурен достъп Самоотчет Служебно Дистанционен" at bounding box center [166, 127] width 45 height 10
select select "89c75930-9bfd-e511-80be-8d5a1dced85a"
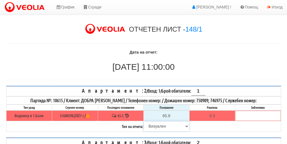
click at [144, 122] on select "[PERSON_NAME] Телефон Бележка Неосигурен достъп Самоотчет Служебно Дистанционен" at bounding box center [166, 127] width 45 height 10
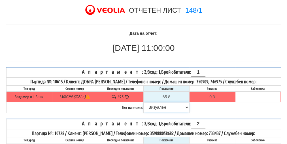
scroll to position [85, 0]
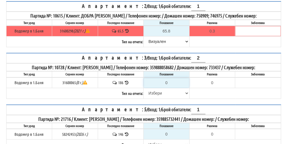
click at [171, 80] on input "0" at bounding box center [166, 83] width 45 height 10
type input "1"
type input "-185.000"
type input "18"
type input "-168.000"
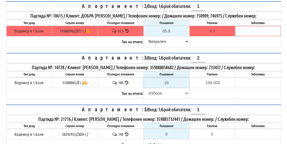
type input "187"
type input "1.000"
type input "187"
click at [153, 93] on select "[PERSON_NAME] Телефон Бележка Неосигурен достъп Самоотчет Служебно Дистанционен" at bounding box center [166, 94] width 45 height 10
select select "8ac75930-9bfd-e511-80be-8d5a1dced85a"
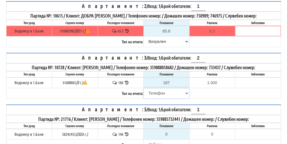
click at [144, 89] on select "[PERSON_NAME] Телефон Бележка Неосигурен достъп Самоотчет Служебно Дистанционен" at bounding box center [166, 94] width 45 height 10
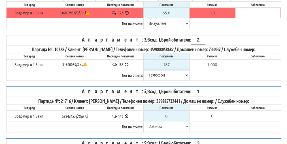
scroll to position [113, 0]
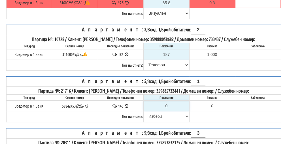
click at [170, 103] on input "0" at bounding box center [166, 106] width 45 height 10
type input "1"
type input "-145.000"
type input "14"
type input "-132.000"
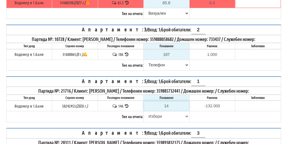
type input "147"
type input "1.000"
type input "147"
click at [155, 114] on select "[PERSON_NAME] Телефон Бележка Неосигурен достъп Самоотчет Служебно Дистанционен" at bounding box center [166, 117] width 45 height 10
select select "89c75930-9bfd-e511-80be-8d5a1dced85a"
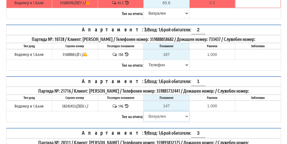
click at [144, 112] on select "[PERSON_NAME] Телефон Бележка Неосигурен достъп Самоотчет Служебно Дистанционен" at bounding box center [166, 117] width 45 height 10
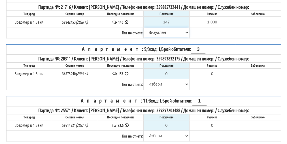
scroll to position [198, 0]
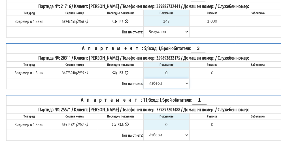
click at [158, 80] on select "[PERSON_NAME] Телефон Бележка Неосигурен достъп Самоотчет Служебно Дистанционен" at bounding box center [166, 84] width 45 height 10
select select "8cc75930-9bfd-e511-80be-8d5a1dced85a"
click at [144, 79] on select "[PERSON_NAME] Телефон Бележка Неосигурен достъп Самоотчет Служебно Дистанционен" at bounding box center [166, 84] width 45 height 10
type input "157"
type input "0.000"
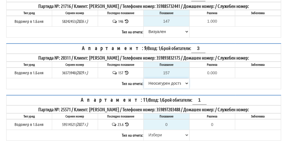
click at [154, 80] on select "[PERSON_NAME] Телефон Бележка Неосигурен достъп Самоотчет Служебно Дистанционен" at bounding box center [166, 84] width 45 height 10
select select "89c75930-9bfd-e511-80be-8d5a1dced85a"
click at [144, 79] on select "[PERSON_NAME] Телефон Бележка Неосигурен достъп Самоотчет Служебно Дистанционен" at bounding box center [166, 84] width 45 height 10
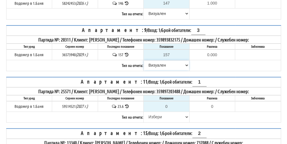
scroll to position [227, 0]
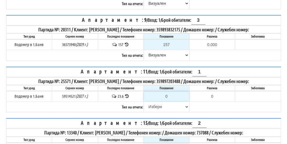
click at [170, 92] on input "0" at bounding box center [166, 97] width 45 height 10
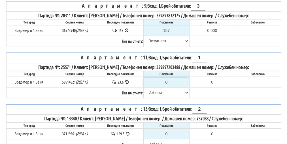
scroll to position [255, 0]
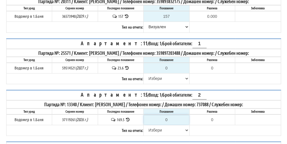
click at [170, 116] on input "0" at bounding box center [166, 120] width 45 height 10
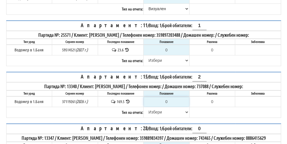
scroll to position [312, 0]
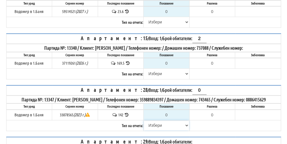
click at [154, 127] on select "[PERSON_NAME] Телефон Бележка Неосигурен достъп Самоотчет Служебно Дистанционен" at bounding box center [166, 126] width 45 height 10
select select "8cc75930-9bfd-e511-80be-8d5a1dced85a"
click at [144, 121] on select "[PERSON_NAME] Телефон Бележка Неосигурен достъп Самоотчет Служебно Дистанционен" at bounding box center [166, 126] width 45 height 10
type input "142"
type input "0.000"
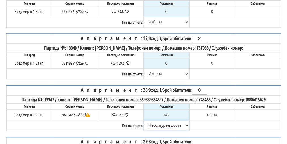
click at [162, 127] on select "[PERSON_NAME] Телефон Бележка Неосигурен достъп Самоотчет Служебно Дистанционен" at bounding box center [166, 126] width 45 height 10
select select "8ac75930-9bfd-e511-80be-8d5a1dced85a"
click at [144, 121] on select "[PERSON_NAME] Телефон Бележка Неосигурен достъп Самоотчет Служебно Дистанционен" at bounding box center [166, 126] width 45 height 10
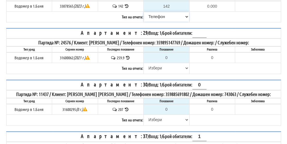
scroll to position [425, 0]
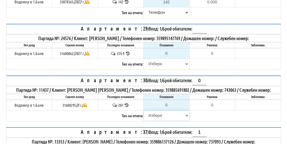
click at [154, 114] on select "[PERSON_NAME] Телефон Бележка Неосигурен достъп Самоотчет Служебно Дистанционен" at bounding box center [166, 116] width 45 height 10
select select "8cc75930-9bfd-e511-80be-8d5a1dced85a"
click at [144, 111] on select "[PERSON_NAME] Телефон Бележка Неосигурен достъп Самоотчет Служебно Дистанционен" at bounding box center [166, 116] width 45 height 10
type input "207"
type input "0.000"
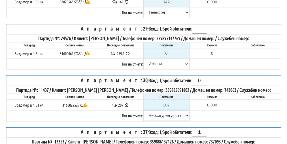
click at [157, 115] on select "[PERSON_NAME] Телефон Бележка Неосигурен достъп Самоотчет Служебно Дистанционен" at bounding box center [166, 116] width 45 height 10
select select "8ac75930-9bfd-e511-80be-8d5a1dced85a"
click at [144, 111] on select "[PERSON_NAME] Телефон Бележка Неосигурен достъп Самоотчет Служебно Дистанционен" at bounding box center [166, 116] width 45 height 10
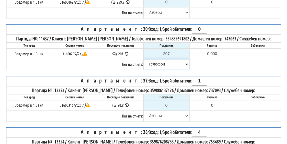
scroll to position [481, 0]
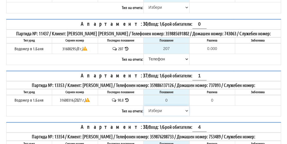
click at [157, 110] on select "Избери Визуален Телефон Бележка Неосигурен достъп Самоотчет Служебно Дистанцион…" at bounding box center [166, 111] width 45 height 10
select select "8cc75930-9bfd-e511-80be-8d5a1dced85a"
click at [144, 106] on select "Избери Визуален Телефон Бележка Неосигурен достъп Самоотчет Служебно Дистанцион…" at bounding box center [166, 111] width 45 height 10
type input "90.8"
type input "0.0"
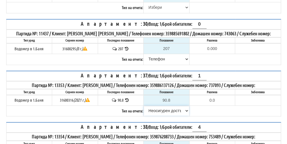
click at [153, 109] on select "[PERSON_NAME] Телефон Бележка Неосигурен достъп Самоотчет Служебно Дистанционен" at bounding box center [166, 111] width 45 height 10
select select "8ac75930-9bfd-e511-80be-8d5a1dced85a"
click at [144, 106] on select "[PERSON_NAME] Телефон Бележка Неосигурен достъп Самоотчет Служебно Дистанционен" at bounding box center [166, 111] width 45 height 10
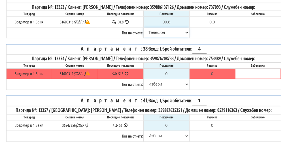
scroll to position [566, 0]
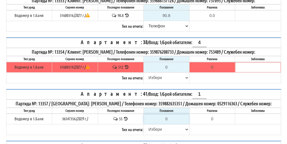
click at [169, 115] on input "0" at bounding box center [166, 119] width 45 height 10
type input "5"
type input "-50.000"
type input "55"
type input "0.000"
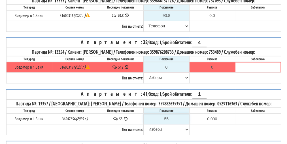
type input "556"
type input "501.000"
type input "56"
type input "1.000"
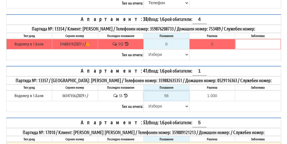
scroll to position [595, 0]
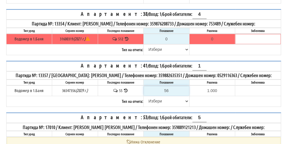
type input "56"
click at [156, 98] on select "[PERSON_NAME] Телефон Бележка Неосигурен достъп Самоотчет Служебно Дистанционен" at bounding box center [166, 102] width 45 height 10
select select "89c75930-9bfd-e511-80be-8d5a1dced85a"
click at [144, 97] on select "[PERSON_NAME] Телефон Бележка Неосигурен достъп Самоотчет Служебно Дистанционен" at bounding box center [166, 102] width 45 height 10
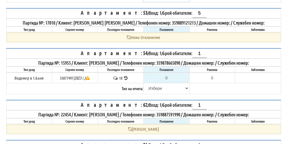
scroll to position [708, 0]
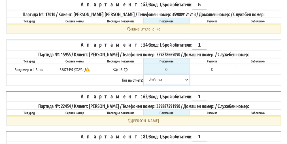
click at [156, 75] on select "[PERSON_NAME] Телефон Бележка Неосигурен достъп Самоотчет Служебно Дистанционен" at bounding box center [166, 80] width 45 height 10
select select "8cc75930-9bfd-e511-80be-8d5a1dced85a"
click at [144, 75] on select "[PERSON_NAME] Телефон Бележка Неосигурен достъп Самоотчет Служебно Дистанционен" at bounding box center [166, 80] width 45 height 10
type input "18"
type input "0.000"
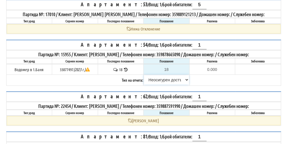
click at [152, 75] on select "[PERSON_NAME] Телефон Бележка Неосигурен достъп Самоотчет Служебно Дистанционен" at bounding box center [166, 80] width 45 height 10
select select "89c75930-9bfd-e511-80be-8d5a1dced85a"
click at [144, 75] on select "[PERSON_NAME] Телефон Бележка Неосигурен достъп Самоотчет Служебно Дистанционен" at bounding box center [166, 80] width 45 height 10
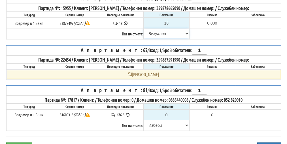
scroll to position [765, 0]
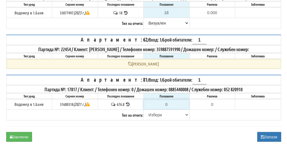
click at [169, 100] on input "0" at bounding box center [166, 105] width 45 height 10
type input "6"
type input "-670.800"
type input "67"
type input "-609.800"
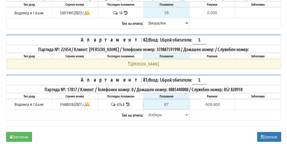
type input "679"
type input "2.200"
type input "679.8"
type input "3.0"
type input "679.8"
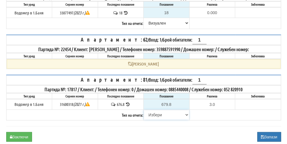
click at [156, 110] on select "[PERSON_NAME] Телефон Бележка Неосигурен достъп Самоотчет Служебно Дистанционен" at bounding box center [166, 115] width 45 height 10
select select "89c75930-9bfd-e511-80be-8d5a1dced85a"
click at [144, 110] on select "[PERSON_NAME] Телефон Бележка Неосигурен достъп Самоотчет Служебно Дистанционен" at bounding box center [166, 115] width 45 height 10
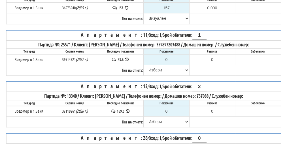
scroll to position [298, 0]
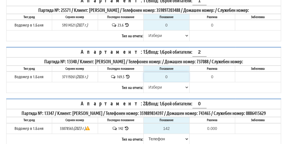
click at [170, 72] on input "0" at bounding box center [166, 77] width 45 height 10
type input "1"
type input "-168.500"
type input "17"
type input "-152.500"
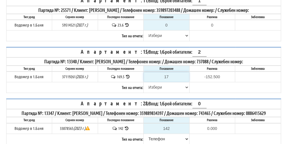
type input "170"
type input "0.500"
type input "170.9"
type input "1.4"
type input "170.9"
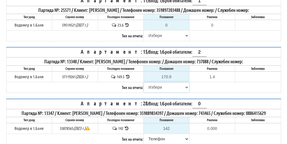
click at [156, 83] on select "[PERSON_NAME] Телефон Бележка Неосигурен достъп Самоотчет Служебно Дистанционен" at bounding box center [166, 88] width 45 height 10
select select "89c75930-9bfd-e511-80be-8d5a1dced85a"
click at [144, 83] on select "[PERSON_NAME] Телефон Бележка Неосигурен достъп Самоотчет Служебно Дистанционен" at bounding box center [166, 88] width 45 height 10
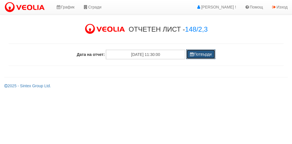
click at [201, 54] on button "Потвърди" at bounding box center [200, 55] width 29 height 10
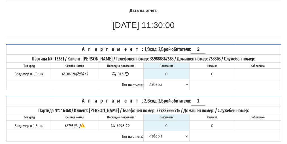
scroll to position [85, 0]
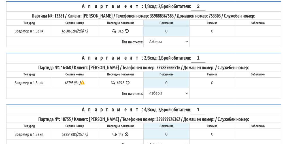
click at [169, 27] on input "0" at bounding box center [166, 31] width 45 height 10
type input "9"
type input "-81.500"
type input "91"
type input "0.500"
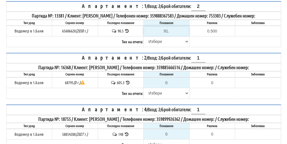
type input "91.8"
type input "1.3"
type input "91.8"
click at [154, 41] on select "[PERSON_NAME] Телефон Бележка Неосигурен достъп Самоотчет Служебно Дистанционен" at bounding box center [166, 42] width 45 height 10
select select "89c75930-9bfd-e511-80be-8d5a1dced85a"
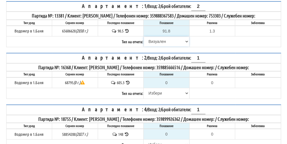
click at [144, 37] on select "[PERSON_NAME] Телефон Бележка Неосигурен достъп Самоотчет Служебно Дистанционен" at bounding box center [166, 42] width 45 height 10
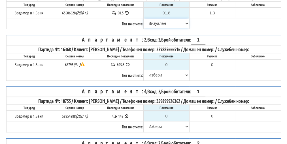
scroll to position [113, 0]
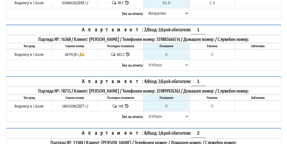
click at [128, 52] on icon at bounding box center [127, 54] width 5 height 4
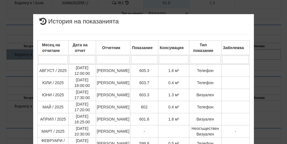
click at [270, 67] on div "× История на показанията Месец на отчитане Дата на отчет Отчетник Показание Кон…" at bounding box center [143, 120] width 275 height 241
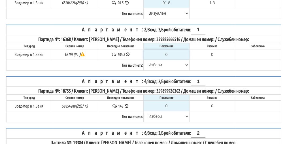
click at [172, 51] on input "0" at bounding box center [166, 55] width 45 height 10
type input "6"
type input "-599.300"
type input "60"
type input "-545.300"
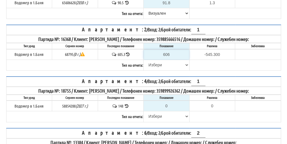
type input "6069"
type input "5463.700"
type input "606"
type input "0.700"
type input "606"
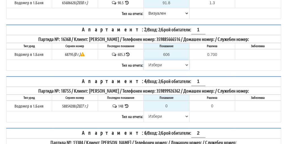
click at [155, 62] on select "[PERSON_NAME] Телефон Бележка Неосигурен достъп Самоотчет Служебно Дистанционен" at bounding box center [166, 65] width 45 height 10
select select "89c75930-9bfd-e511-80be-8d5a1dced85a"
click at [144, 60] on select "[PERSON_NAME] Телефон Бележка Неосигурен достъп Самоотчет Служебно Дистанционен" at bounding box center [166, 65] width 45 height 10
click at [128, 104] on icon at bounding box center [126, 106] width 5 height 4
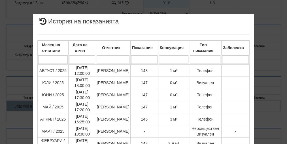
click at [266, 62] on div "× История на показанията Месец на отчитане Дата на отчет Отчетник Показание Кон…" at bounding box center [143, 139] width 275 height 279
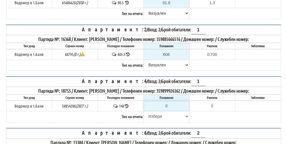
click at [169, 103] on input "0" at bounding box center [166, 106] width 45 height 10
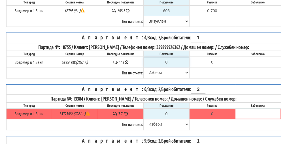
scroll to position [170, 0]
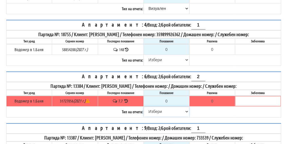
click at [157, 107] on select "[PERSON_NAME] Телефон Бележка Неосигурен достъп Самоотчет Служебно Дистанционен" at bounding box center [166, 112] width 45 height 10
select select "8cc75930-9bfd-e511-80be-8d5a1dced85a"
click at [144, 107] on select "[PERSON_NAME] Телефон Бележка Неосигурен достъп Самоотчет Служебно Дистанционен" at bounding box center [166, 112] width 45 height 10
type input "7.7"
type input "0.0"
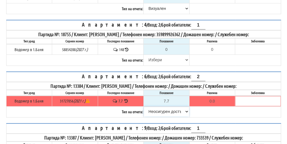
click at [162, 109] on select "[PERSON_NAME] Телефон Бележка Неосигурен достъп Самоотчет Служебно Дистанционен" at bounding box center [166, 112] width 45 height 10
select select "89c75930-9bfd-e511-80be-8d5a1dced85a"
click at [144, 107] on select "[PERSON_NAME] Телефон Бележка Неосигурен достъп Самоотчет Служебно Дистанционен" at bounding box center [166, 112] width 45 height 10
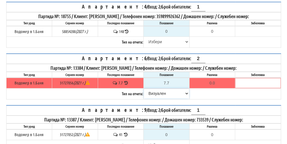
scroll to position [227, 0]
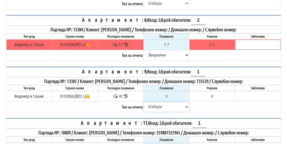
click at [154, 103] on select "[PERSON_NAME] Телефон Бележка Неосигурен достъп Самоотчет Служебно Дистанционен" at bounding box center [166, 107] width 45 height 10
select select "8cc75930-9bfd-e511-80be-8d5a1dced85a"
click at [144, 102] on select "[PERSON_NAME] Телефон Бележка Неосигурен достъп Самоотчет Служебно Дистанционен" at bounding box center [166, 107] width 45 height 10
type input "41"
type input "0.000"
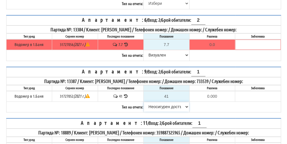
click at [159, 103] on select "[PERSON_NAME] Телефон Бележка Неосигурен достъп Самоотчет Служебно Дистанционен" at bounding box center [166, 107] width 45 height 10
select select "8ac75930-9bfd-e511-80be-8d5a1dced85a"
click at [144, 102] on select "[PERSON_NAME] Телефон Бележка Неосигурен достъп Самоотчет Служебно Дистанционен" at bounding box center [166, 107] width 45 height 10
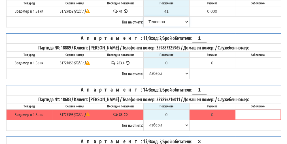
scroll to position [340, 0]
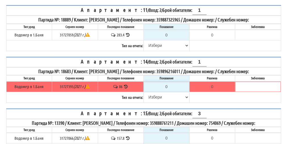
click at [172, 82] on input "0" at bounding box center [166, 87] width 45 height 10
type input "8"
type input "-78.000"
type input "86"
type input "0.000"
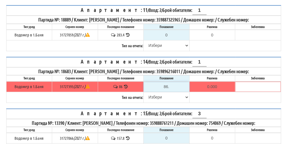
type input "86.3"
type input "0.300"
type input "86.35"
type input "0.350"
click at [169, 82] on input "86.35" at bounding box center [166, 87] width 45 height 10
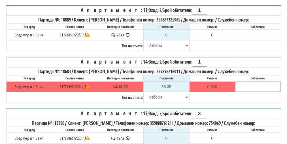
click at [174, 82] on input "86.35" at bounding box center [166, 87] width 45 height 10
type input "86.5"
type input "0.500"
type input "86.5"
click at [154, 93] on select "[PERSON_NAME] Телефон Бележка Неосигурен достъп Самоотчет Служебно Дистанционен" at bounding box center [166, 98] width 45 height 10
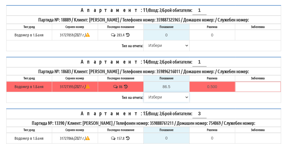
select select "89c75930-9bfd-e511-80be-8d5a1dced85a"
click at [144, 93] on select "Избери Визуален Телефон Бележка Неосигурен достъп Самоотчет Служебно Дистанцион…" at bounding box center [166, 98] width 45 height 10
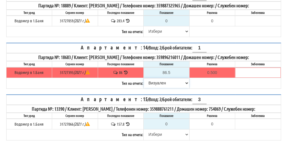
scroll to position [368, 0]
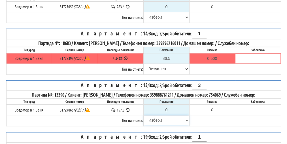
click at [152, 116] on select "Избери Визуален Телефон Бележка Неосигурен достъп Самоотчет Служебно Дистанцион…" at bounding box center [166, 121] width 45 height 10
select select "8cc75930-9bfd-e511-80be-8d5a1dced85a"
click at [144, 116] on select "Избери Визуален Телефон Бележка Неосигурен достъп Самоотчет Служебно Дистанцион…" at bounding box center [166, 121] width 45 height 10
type input "157.8"
type input "0.0"
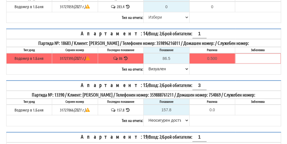
click at [170, 91] on div "Партида №: 13390 / Клиент: НИКОЛИНА ИВАНОВА КАМБУРОВА / Телефонен номер: 359888…" at bounding box center [144, 94] width 274 height 7
click at [165, 116] on select "[PERSON_NAME] Телефон Бележка Неосигурен достъп Самоотчет Служебно Дистанционен" at bounding box center [166, 121] width 45 height 10
select select "8ac75930-9bfd-e511-80be-8d5a1dced85a"
click at [144, 116] on select "[PERSON_NAME] Телефон Бележка Неосигурен достъп Самоотчет Служебно Дистанционен" at bounding box center [166, 121] width 45 height 10
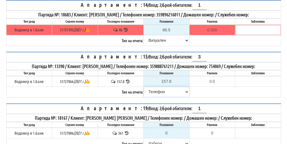
scroll to position [425, 0]
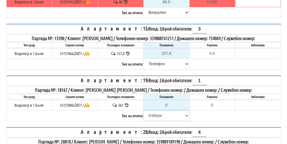
click at [151, 111] on select "[PERSON_NAME] Телефон Бележка Неосигурен достъп Самоотчет Служебно Дистанционен" at bounding box center [166, 116] width 45 height 10
select select "8cc75930-9bfd-e511-80be-8d5a1dced85a"
click at [144, 111] on select "[PERSON_NAME] Телефон Бележка Неосигурен достъп Самоотчет Служебно Дистанционен" at bounding box center [166, 116] width 45 height 10
type input "361"
type input "0.000"
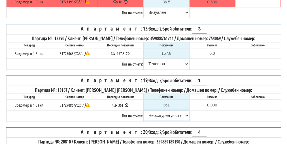
click at [160, 111] on select "[PERSON_NAME] Телефон Бележка Неосигурен достъп Самоотчет Служебно Дистанционен" at bounding box center [166, 116] width 45 height 10
select select "89c75930-9bfd-e511-80be-8d5a1dced85a"
click at [144, 111] on select "[PERSON_NAME] Телефон Бележка Неосигурен достъп Самоотчет Служебно Дистанционен" at bounding box center [166, 116] width 45 height 10
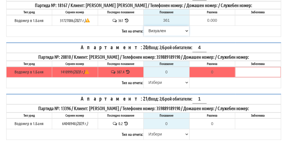
scroll to position [538, 0]
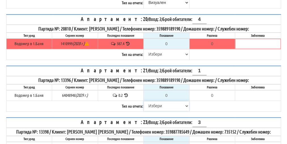
click at [156, 101] on select "[PERSON_NAME] Телефон Бележка Неосигурен достъп Самоотчет Служебно Дистанционен" at bounding box center [166, 106] width 45 height 10
select select "8cc75930-9bfd-e511-80be-8d5a1dced85a"
click at [144, 101] on select "[PERSON_NAME] Телефон Бележка Неосигурен достъп Самоотчет Служебно Дистанционен" at bounding box center [166, 106] width 45 height 10
type input "0.2"
type input "0.0"
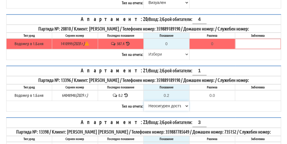
click at [166, 101] on select "[PERSON_NAME] Телефон Бележка Неосигурен достъп Самоотчет Служебно Дистанционен" at bounding box center [166, 106] width 45 height 10
select select "89c75930-9bfd-e511-80be-8d5a1dced85a"
click at [144, 101] on select "[PERSON_NAME] Телефон Бележка Неосигурен достъп Самоотчет Служебно Дистанционен" at bounding box center [166, 106] width 45 height 10
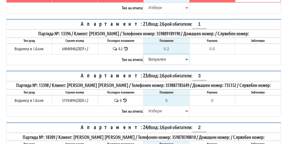
scroll to position [595, 0]
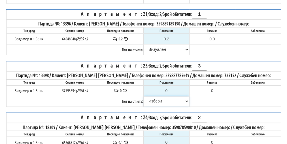
click at [157, 97] on select "[PERSON_NAME] Телефон Бележка Неосигурен достъп Самоотчет Служебно Дистанционен" at bounding box center [166, 102] width 45 height 10
click at [144, 97] on select "[PERSON_NAME] Телефон Бележка Неосигурен достъп Самоотчет Служебно Дистанционен" at bounding box center [166, 102] width 45 height 10
click at [159, 97] on select "[PERSON_NAME] Телефон Бележка Неосигурен достъп Самоотчет Служебно Дистанционен" at bounding box center [166, 102] width 45 height 10
select select "8ac75930-9bfd-e511-80be-8d5a1dced85a"
click at [144, 97] on select "[PERSON_NAME] Телефон Бележка Неосигурен достъп Самоотчет Служебно Дистанционен" at bounding box center [166, 102] width 45 height 10
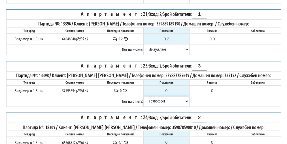
scroll to position [623, 0]
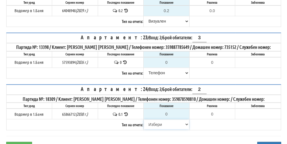
click at [157, 120] on select "[PERSON_NAME] Телефон Бележка Неосигурен достъп Самоотчет Служебно Дистанционен" at bounding box center [166, 125] width 45 height 10
select select "8cc75930-9bfd-e511-80be-8d5a1dced85a"
click at [144, 120] on select "[PERSON_NAME] Телефон Бележка Неосигурен достъп Самоотчет Служебно Дистанционен" at bounding box center [166, 125] width 45 height 10
type input "0.1"
type input "0.0"
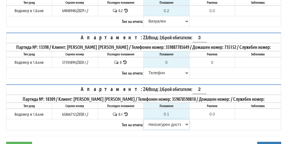
click at [162, 120] on select "[PERSON_NAME] Телефон Бележка Неосигурен достъп Самоотчет Служебно Дистанционен" at bounding box center [166, 125] width 45 height 10
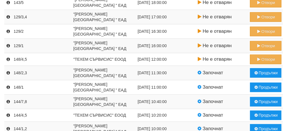
scroll to position [261, 0]
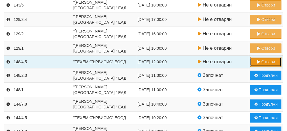
click at [266, 61] on button "Отвори" at bounding box center [265, 62] width 31 height 10
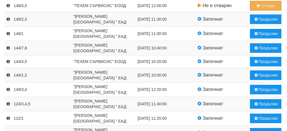
scroll to position [317, 0]
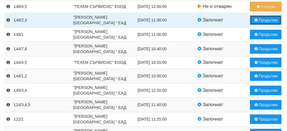
click at [263, 20] on button "Продължи" at bounding box center [265, 20] width 31 height 10
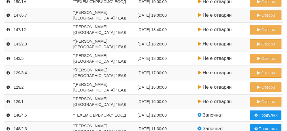
scroll to position [227, 0]
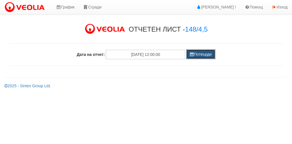
click at [198, 56] on button "Потвърди" at bounding box center [200, 55] width 29 height 10
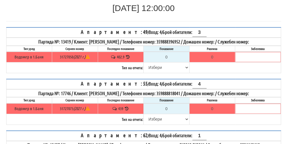
scroll to position [85, 0]
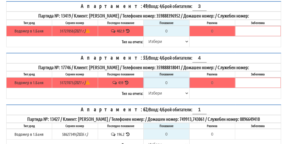
click at [170, 82] on input "0" at bounding box center [166, 83] width 45 height 10
type input "4"
type input "-435.000"
type input "44"
type input "-395.000"
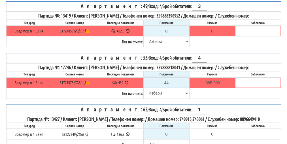
type input "441"
type input "2.000"
type input "441"
click at [154, 91] on select "[PERSON_NAME] Телефон Бележка Неосигурен достъп Самоотчет Служебно Дистанционен" at bounding box center [166, 94] width 45 height 10
select select "89c75930-9bfd-e511-80be-8d5a1dced85a"
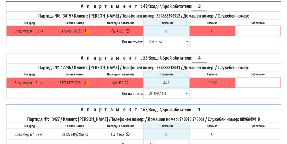
click at [144, 89] on select "[PERSON_NAME] Телефон Бележка Неосигурен достъп Самоотчет Служебно Дистанционен" at bounding box center [166, 94] width 45 height 10
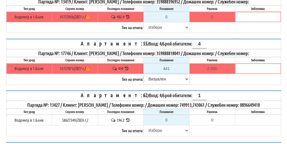
scroll to position [113, 0]
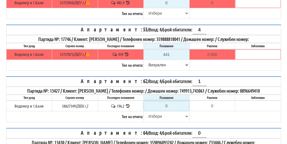
type input "-196.200"
type input "1"
type input "-195.200"
type input "19"
type input "-177.200"
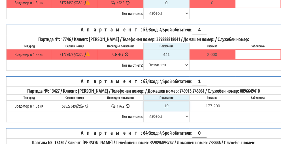
type input "198"
type input "1.800"
type input "198.4"
type input "2.2"
type input "198.4"
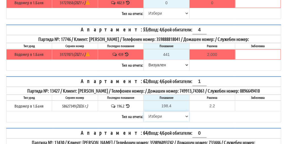
click at [157, 121] on select "[PERSON_NAME] Телефон Бележка Неосигурен достъп Самоотчет Служебно Дистанционен" at bounding box center [166, 117] width 45 height 10
select select "89c75930-9bfd-e511-80be-8d5a1dced85a"
click at [144, 116] on select "[PERSON_NAME] Телефон Бележка Неосигурен достъп Самоотчет Служебно Дистанционен" at bounding box center [166, 117] width 45 height 10
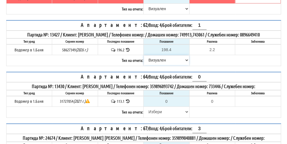
scroll to position [170, 0]
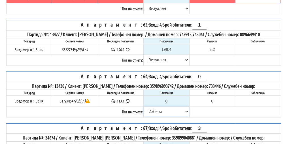
click at [157, 116] on select "[PERSON_NAME] Телефон Бележка Неосигурен достъп Самоотчет Служебно Дистанционен" at bounding box center [166, 112] width 45 height 10
select select "8cc75930-9bfd-e511-80be-8d5a1dced85a"
click at [144, 110] on select "[PERSON_NAME] Телефон Бележка Неосигурен достъп Самоотчет Служебно Дистанционен" at bounding box center [166, 112] width 45 height 10
type input "113.1"
type input "0.0"
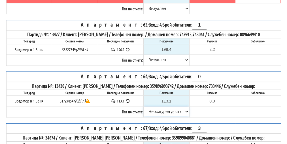
click at [156, 116] on select "[PERSON_NAME] Телефон Бележка Неосигурен достъп Самоотчет Служебно Дистанционен" at bounding box center [166, 112] width 45 height 10
select select "8ac75930-9bfd-e511-80be-8d5a1dced85a"
click at [144, 110] on select "[PERSON_NAME] Телефон Бележка Неосигурен достъп Самоотчет Служебно Дистанционен" at bounding box center [166, 112] width 45 height 10
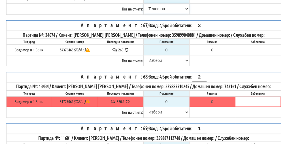
scroll to position [283, 0]
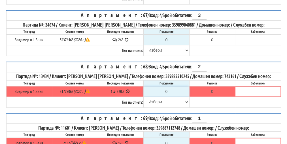
click at [171, 93] on input "0" at bounding box center [166, 92] width 45 height 10
type input "3"
type input "-357.200"
type input "36"
type input "-324.200"
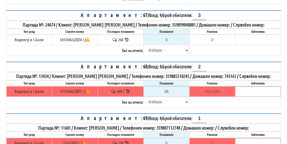
type input "361"
type input "0.800"
type input "361.3"
type input "1.1"
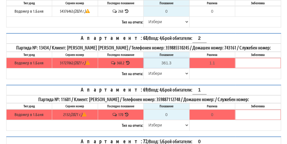
scroll to position [340, 0]
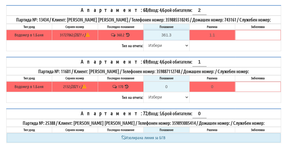
type input "361.3"
click at [170, 87] on input "0" at bounding box center [166, 87] width 45 height 10
type input "1"
type input "-169.000"
type input "17"
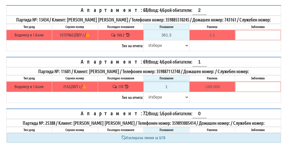
type input "-153.000"
type input "170"
type input "0.000"
type input "170"
click at [158, 97] on select "[PERSON_NAME] Телефон Бележка Неосигурен достъп Самоотчет Служебно Дистанционен" at bounding box center [166, 98] width 45 height 10
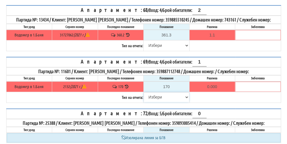
click at [158, 97] on select "[PERSON_NAME] Телефон Бележка Неосигурен достъп Самоотчет Служебно Дистанционен" at bounding box center [166, 98] width 45 height 10
click at [157, 95] on select "[PERSON_NAME] Телефон Бележка Неосигурен достъп Самоотчет Служебно Дистанционен" at bounding box center [166, 98] width 45 height 10
click at [157, 96] on select "[PERSON_NAME] Телефон Бележка Неосигурен достъп Самоотчет Служебно Дистанционен" at bounding box center [166, 98] width 45 height 10
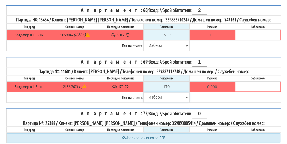
click at [155, 97] on select "[PERSON_NAME] Телефон Бележка Неосигурен достъп Самоотчет Служебно Дистанционен" at bounding box center [166, 98] width 45 height 10
select select "8bc75930-9bfd-e511-80be-8d5a1dced85a"
click at [144, 93] on select "[PERSON_NAME] Телефон Бележка Неосигурен достъп Самоотчет Служебно Дистанционен" at bounding box center [166, 98] width 45 height 10
click at [151, 48] on select "[PERSON_NAME] Телефон Бележка Неосигурен достъп Самоотчет Служебно Дистанционен" at bounding box center [166, 46] width 45 height 10
select select "89c75930-9bfd-e511-80be-8d5a1dced85a"
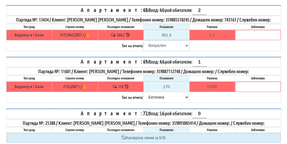
click at [144, 42] on select "[PERSON_NAME] Телефон Бележка Неосигурен достъп Самоотчет Служебно Дистанционен" at bounding box center [166, 46] width 45 height 10
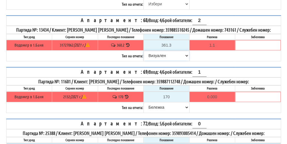
scroll to position [312, 0]
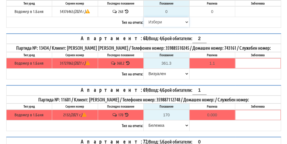
click at [154, 25] on select "[PERSON_NAME] Телефон Бележка Неосигурен достъп Самоотчет Служебно Дистанционен" at bounding box center [166, 22] width 45 height 10
select select "8cc75930-9bfd-e511-80be-8d5a1dced85a"
click at [144, 19] on select "[PERSON_NAME] Телефон Бележка Неосигурен достъп Самоотчет Служебно Дистанционен" at bounding box center [166, 22] width 45 height 10
type input "268"
type input "0.000"
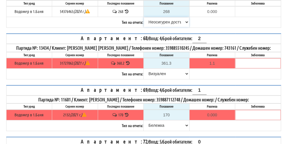
click at [155, 25] on select "[PERSON_NAME] Телефон Бележка Неосигурен достъп Самоотчет Служебно Дистанционен" at bounding box center [166, 22] width 45 height 10
select select "8ac75930-9bfd-e511-80be-8d5a1dced85a"
click at [144, 19] on select "[PERSON_NAME] Телефон Бележка Неосигурен достъп Самоотчет Служебно Дистанционен" at bounding box center [166, 22] width 45 height 10
click at [162, 41] on span "Брой обитатели: 2" at bounding box center [184, 38] width 44 height 6
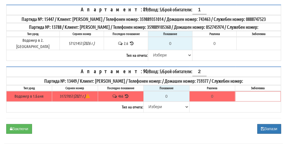
scroll to position [566, 0]
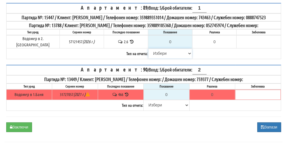
click at [153, 54] on select "[PERSON_NAME] Телефон Бележка Неосигурен достъп Самоотчет Служебно Дистанционен" at bounding box center [169, 54] width 43 height 10
select select "8cc75930-9bfd-e511-80be-8d5a1dced85a"
click at [148, 49] on select "[PERSON_NAME] Телефон Бележка Неосигурен достъп Самоотчет Служебно Дистанционен" at bounding box center [169, 54] width 43 height 10
type input "2.6"
type input "0.0"
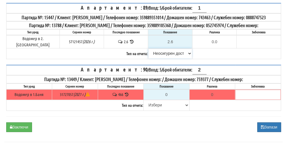
click at [161, 55] on select "[PERSON_NAME] Телефон Бележка Неосигурен достъп Самоотчет Служебно Дистанционен" at bounding box center [169, 54] width 43 height 10
select select "89c75930-9bfd-e511-80be-8d5a1dced85a"
click at [148, 49] on select "[PERSON_NAME] Телефон Бележка Неосигурен достъп Самоотчет Служебно Дистанционен" at bounding box center [169, 54] width 43 height 10
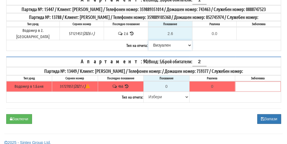
scroll to position [579, 0]
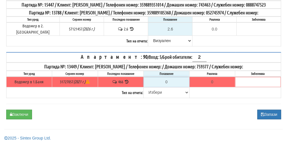
click at [169, 80] on input "0" at bounding box center [166, 82] width 45 height 10
type input "4"
type input "-462.000"
type input "46"
type input "-420.000"
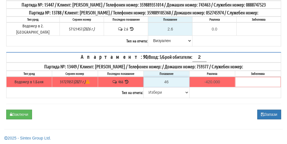
type input "468"
type input "2.000"
type input "468.5"
type input "2.500"
type input "468.5"
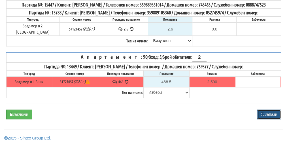
click at [271, 112] on button "Запази" at bounding box center [269, 115] width 24 height 10
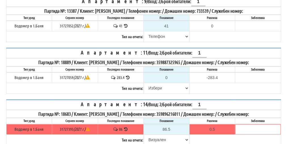
scroll to position [312, 0]
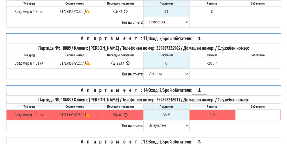
click at [159, 69] on select "[PERSON_NAME] Телефон Бележка Неосигурен достъп Самоотчет Служебно Дистанционен" at bounding box center [166, 74] width 45 height 10
select select "8cc75930-9bfd-e511-80be-8d5a1dced85a"
click at [144, 69] on select "[PERSON_NAME] Телефон Бележка Неосигурен достъп Самоотчет Служебно Дистанционен" at bounding box center [166, 74] width 45 height 10
type input "283.4"
type input "0.0"
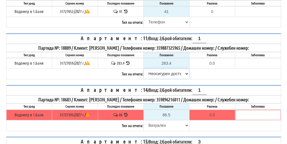
click at [163, 69] on select "[PERSON_NAME] Телефон Бележка Неосигурен достъп Самоотчет Служебно Дистанционен" at bounding box center [166, 74] width 45 height 10
select select "8ac75930-9bfd-e511-80be-8d5a1dced85a"
click at [144, 69] on select "[PERSON_NAME] Телефон Бележка Неосигурен достъп Самоотчет Служебно Дистанционен" at bounding box center [166, 74] width 45 height 10
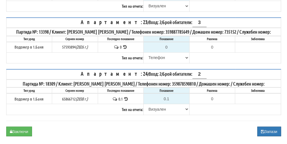
scroll to position [643, 0]
